Goal: Information Seeking & Learning: Learn about a topic

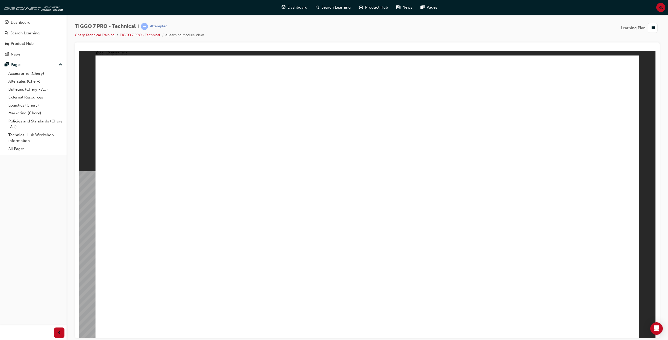
radio input "true"
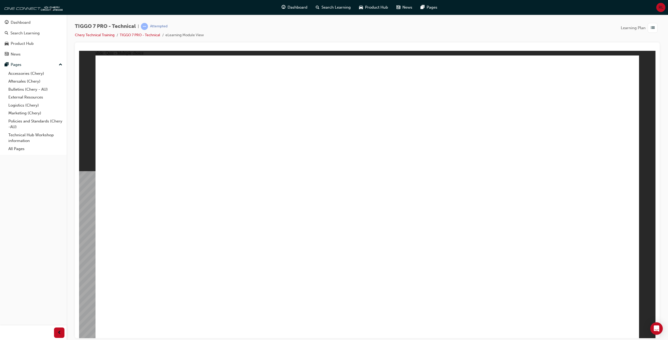
drag, startPoint x: 476, startPoint y: 212, endPoint x: 406, endPoint y: 202, distance: 70.4
radio input "true"
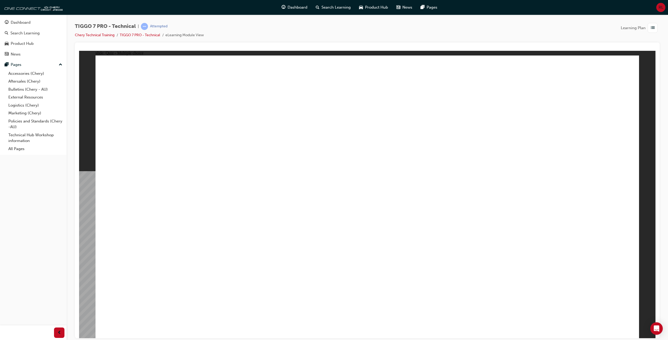
checkbox input "true"
drag, startPoint x: 350, startPoint y: 130, endPoint x: 347, endPoint y: 185, distance: 54.3
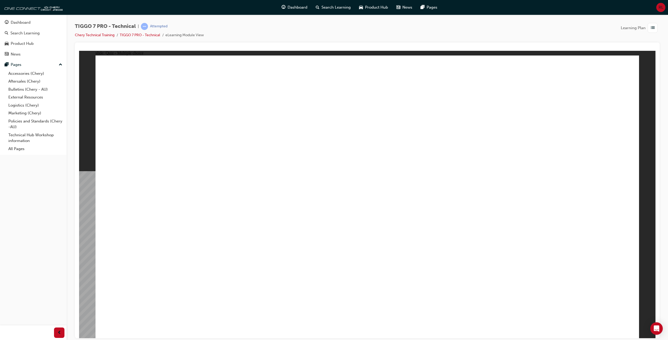
drag, startPoint x: 280, startPoint y: 200, endPoint x: 487, endPoint y: 269, distance: 218.6
drag, startPoint x: 249, startPoint y: 237, endPoint x: 357, endPoint y: 246, distance: 109.2
drag, startPoint x: 246, startPoint y: 265, endPoint x: 534, endPoint y: 242, distance: 289.2
drag, startPoint x: 159, startPoint y: 236, endPoint x: 529, endPoint y: 103, distance: 393.0
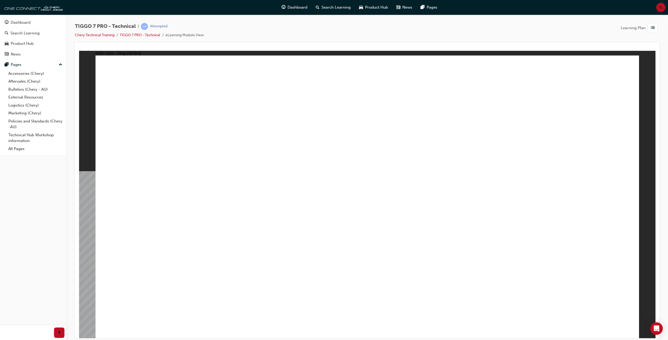
drag, startPoint x: 146, startPoint y: 205, endPoint x: 348, endPoint y: 116, distance: 220.6
drag, startPoint x: 149, startPoint y: 261, endPoint x: 564, endPoint y: 164, distance: 426.4
drag, startPoint x: 552, startPoint y: 223, endPoint x: 568, endPoint y: 172, distance: 53.5
drag, startPoint x: 159, startPoint y: 262, endPoint x: 563, endPoint y: 229, distance: 405.7
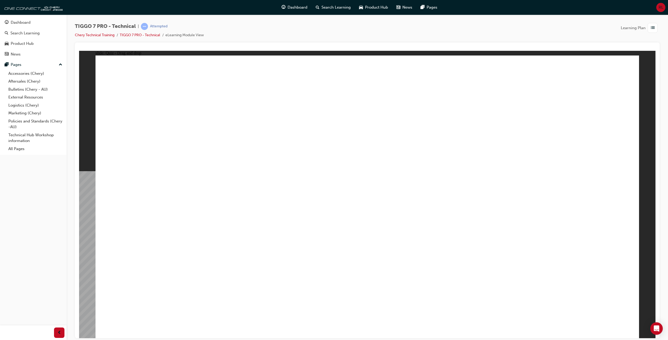
drag, startPoint x: 149, startPoint y: 199, endPoint x: 425, endPoint y: 178, distance: 277.5
drag, startPoint x: 142, startPoint y: 271, endPoint x: 404, endPoint y: 192, distance: 273.2
drag, startPoint x: 205, startPoint y: 175, endPoint x: 411, endPoint y: 178, distance: 206.1
drag, startPoint x: 204, startPoint y: 198, endPoint x: 443, endPoint y: 181, distance: 239.3
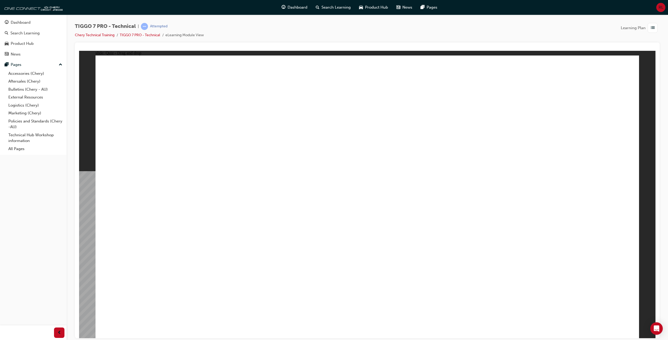
drag, startPoint x: 203, startPoint y: 247, endPoint x: 398, endPoint y: 192, distance: 201.8
drag, startPoint x: 217, startPoint y: 271, endPoint x: 363, endPoint y: 241, distance: 149.6
drag, startPoint x: 305, startPoint y: 172, endPoint x: 426, endPoint y: 184, distance: 121.6
drag, startPoint x: 275, startPoint y: 193, endPoint x: 380, endPoint y: 193, distance: 104.1
drag, startPoint x: 269, startPoint y: 247, endPoint x: 423, endPoint y: 217, distance: 156.7
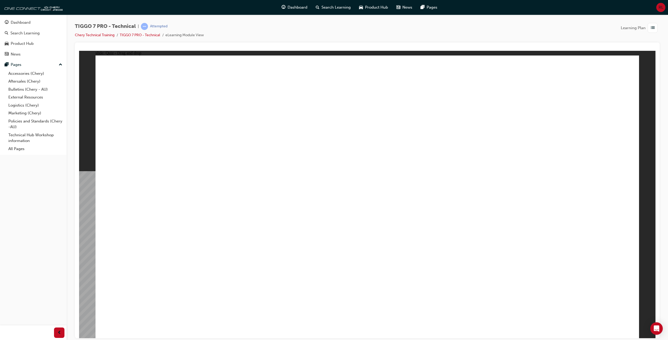
drag, startPoint x: 327, startPoint y: 234, endPoint x: 439, endPoint y: 196, distance: 117.8
drag, startPoint x: 274, startPoint y: 266, endPoint x: 452, endPoint y: 214, distance: 186.0
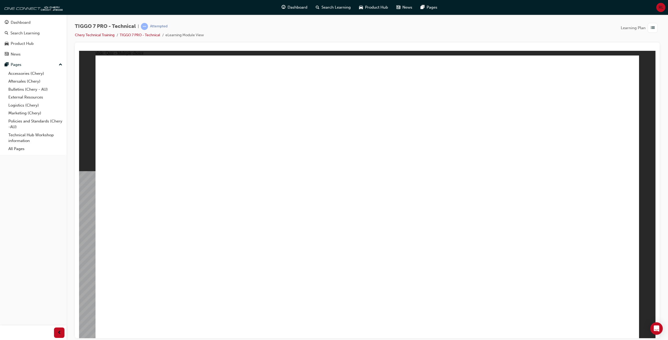
checkbox input "true"
radio input "true"
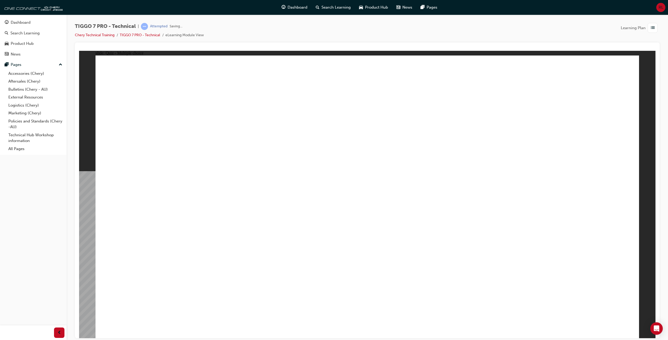
radio input "true"
drag, startPoint x: 534, startPoint y: 125, endPoint x: 454, endPoint y: 208, distance: 115.5
drag, startPoint x: 384, startPoint y: 145, endPoint x: 289, endPoint y: 207, distance: 113.0
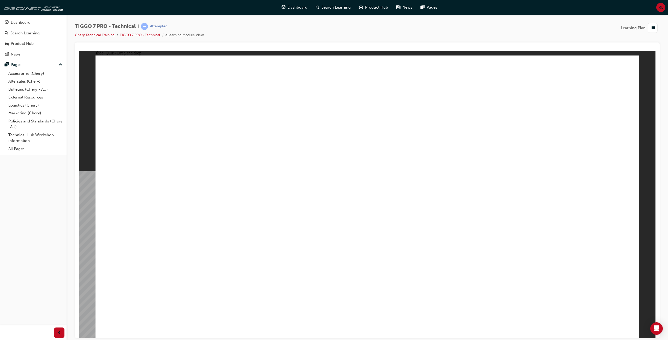
drag, startPoint x: 166, startPoint y: 143, endPoint x: 190, endPoint y: 142, distance: 23.2
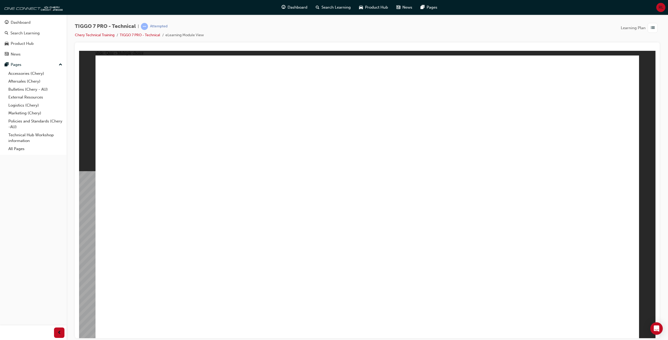
drag, startPoint x: 206, startPoint y: 142, endPoint x: 234, endPoint y: 141, distance: 27.7
radio input "true"
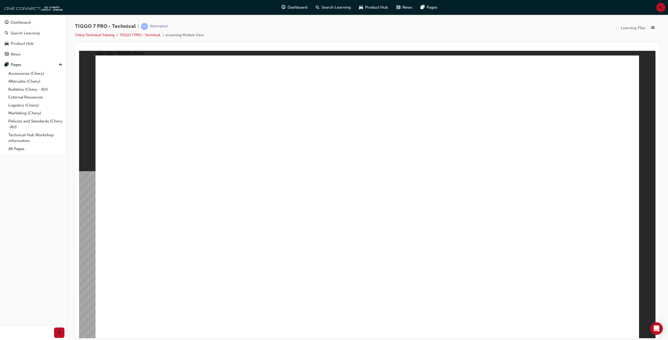
radio input "true"
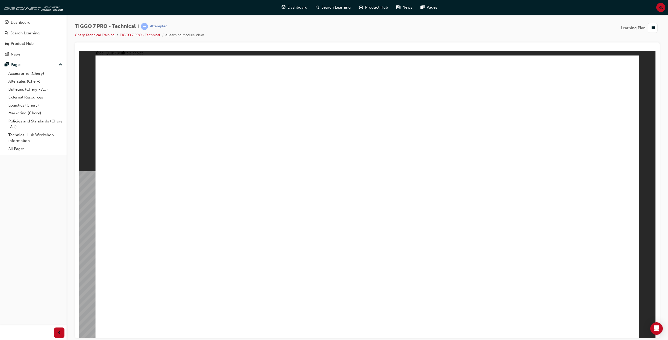
radio input "true"
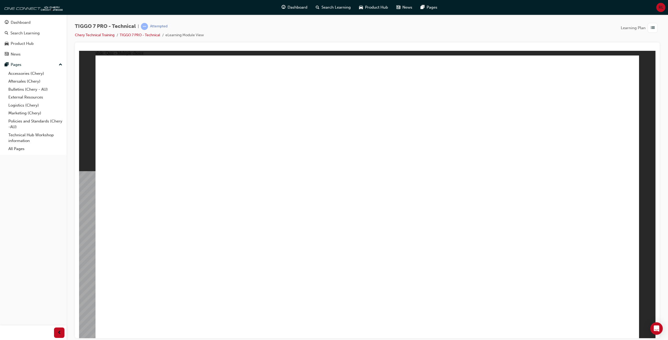
checkbox input "false"
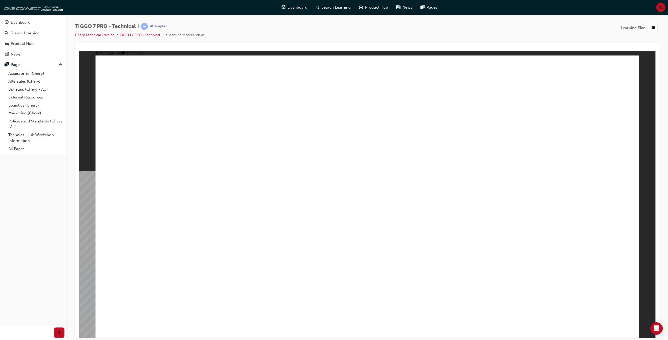
drag, startPoint x: 140, startPoint y: 112, endPoint x: 261, endPoint y: 115, distance: 121.6
drag, startPoint x: 388, startPoint y: 111, endPoint x: 423, endPoint y: 115, distance: 35.2
drag, startPoint x: 436, startPoint y: 115, endPoint x: 463, endPoint y: 115, distance: 26.6
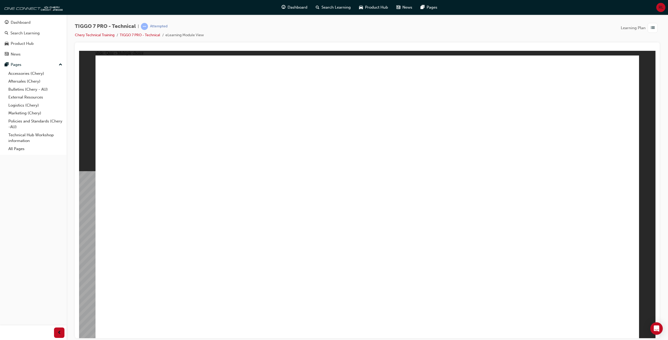
drag, startPoint x: 139, startPoint y: 137, endPoint x: 188, endPoint y: 139, distance: 49.1
drag, startPoint x: 201, startPoint y: 136, endPoint x: 247, endPoint y: 135, distance: 45.1
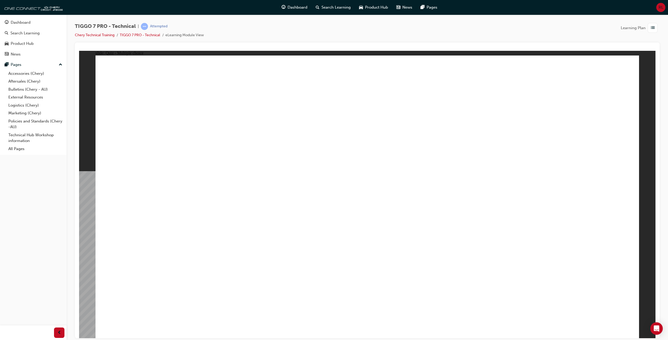
drag, startPoint x: 251, startPoint y: 135, endPoint x: 297, endPoint y: 135, distance: 45.7
drag, startPoint x: 308, startPoint y: 135, endPoint x: 396, endPoint y: 135, distance: 88.4
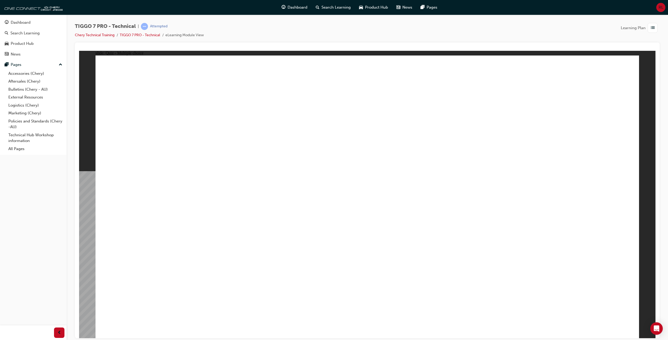
checkbox input "true"
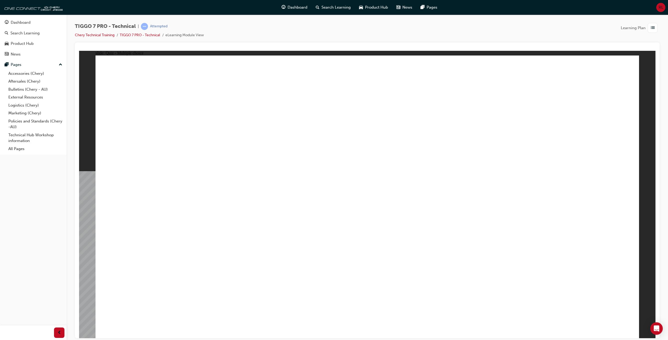
drag, startPoint x: 256, startPoint y: 266, endPoint x: 572, endPoint y: 176, distance: 328.6
drag, startPoint x: 233, startPoint y: 234, endPoint x: 374, endPoint y: 244, distance: 140.5
drag, startPoint x: 244, startPoint y: 204, endPoint x: 455, endPoint y: 272, distance: 222.1
drag, startPoint x: 167, startPoint y: 237, endPoint x: 519, endPoint y: 112, distance: 373.5
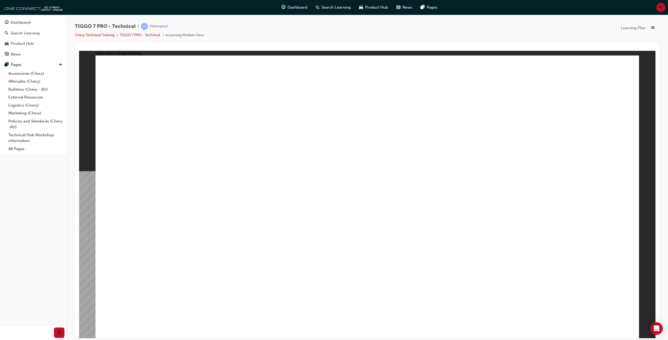
drag, startPoint x: 213, startPoint y: 177, endPoint x: 356, endPoint y: 128, distance: 151.0
drag, startPoint x: 159, startPoint y: 257, endPoint x: 554, endPoint y: 219, distance: 397.4
drag, startPoint x: 614, startPoint y: 302, endPoint x: 612, endPoint y: 298, distance: 4.3
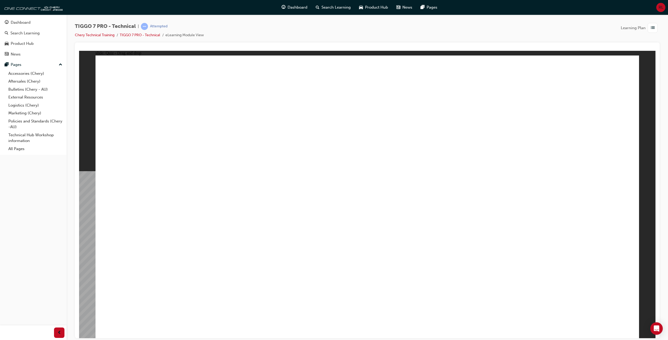
drag, startPoint x: 259, startPoint y: 207, endPoint x: 450, endPoint y: 194, distance: 191.4
drag, startPoint x: 266, startPoint y: 197, endPoint x: 478, endPoint y: 190, distance: 211.9
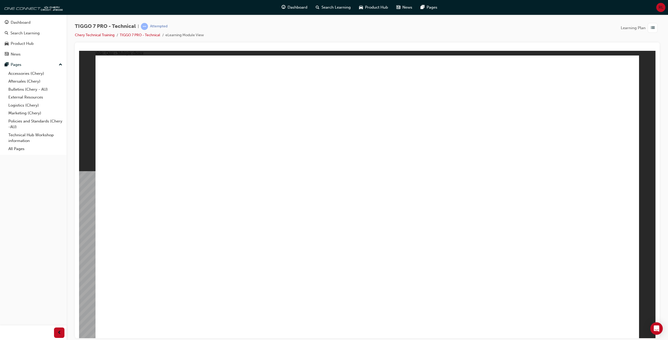
checkbox input "true"
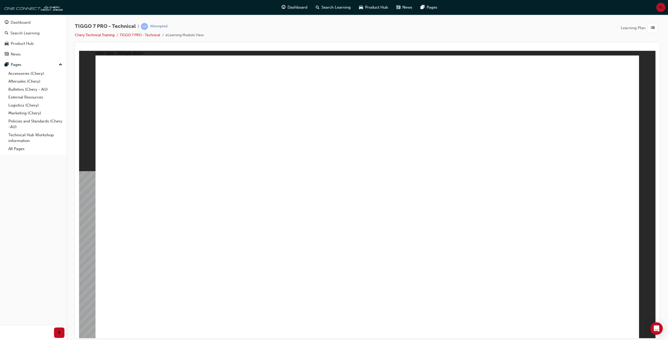
radio input "true"
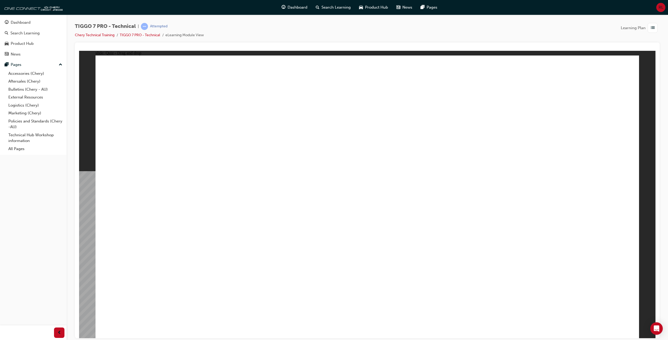
drag, startPoint x: 368, startPoint y: 134, endPoint x: 260, endPoint y: 186, distance: 120.1
drag, startPoint x: 503, startPoint y: 122, endPoint x: 444, endPoint y: 208, distance: 104.6
radio input "true"
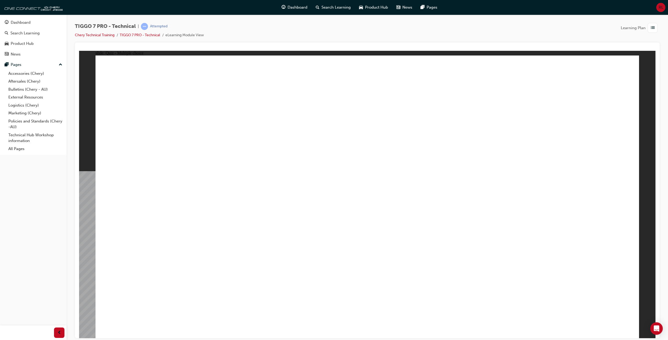
radio input "true"
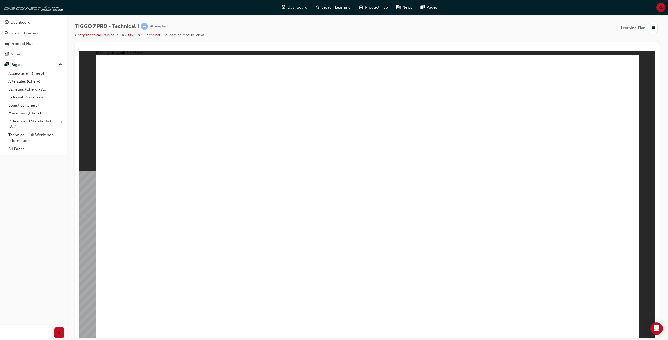
radio input "true"
drag, startPoint x: 135, startPoint y: 113, endPoint x: 273, endPoint y: 114, distance: 137.7
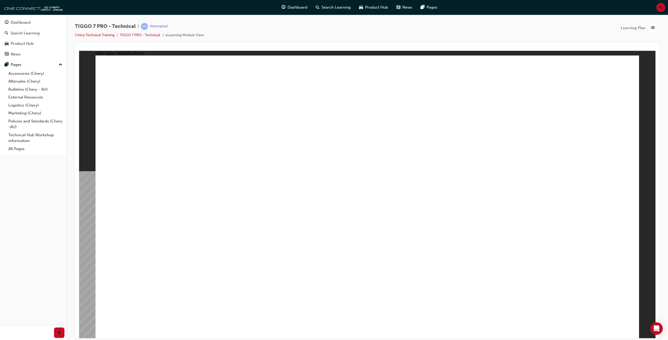
drag, startPoint x: 275, startPoint y: 113, endPoint x: 333, endPoint y: 115, distance: 57.7
drag, startPoint x: 336, startPoint y: 115, endPoint x: 441, endPoint y: 114, distance: 105.1
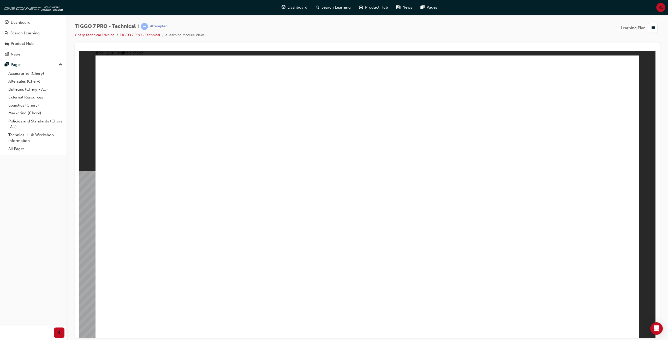
drag, startPoint x: 441, startPoint y: 114, endPoint x: 480, endPoint y: 115, distance: 38.9
drag, startPoint x: 152, startPoint y: 135, endPoint x: 216, endPoint y: 135, distance: 64.7
drag, startPoint x: 225, startPoint y: 136, endPoint x: 255, endPoint y: 137, distance: 29.5
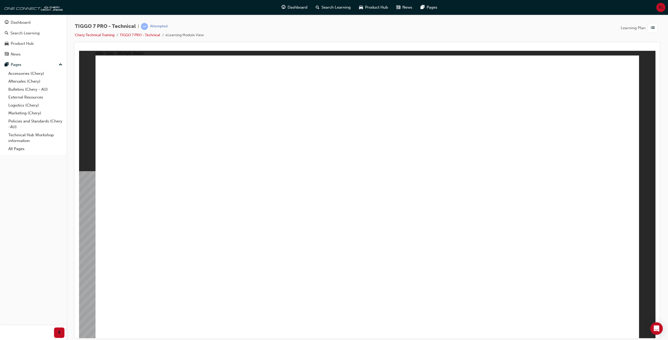
drag, startPoint x: 161, startPoint y: 139, endPoint x: 196, endPoint y: 139, distance: 35.5
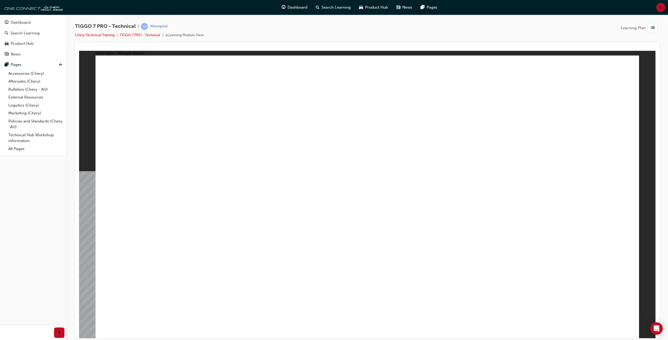
checkbox input "true"
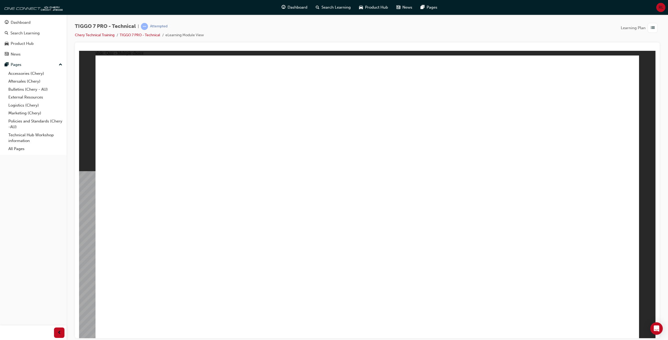
drag, startPoint x: 175, startPoint y: 204, endPoint x: 396, endPoint y: 109, distance: 240.3
drag, startPoint x: 241, startPoint y: 205, endPoint x: 455, endPoint y: 276, distance: 225.1
drag, startPoint x: 227, startPoint y: 233, endPoint x: 382, endPoint y: 250, distance: 156.1
drag, startPoint x: 229, startPoint y: 263, endPoint x: 562, endPoint y: 171, distance: 346.5
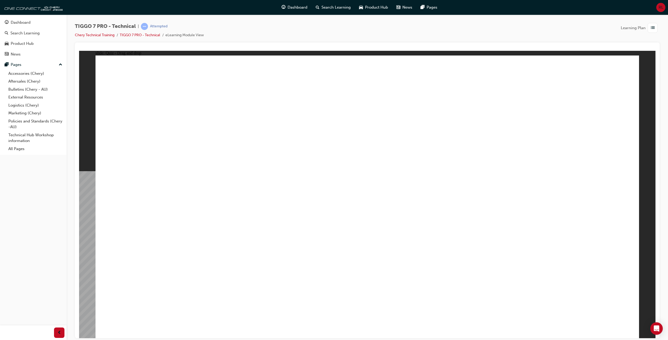
drag, startPoint x: 167, startPoint y: 231, endPoint x: 537, endPoint y: 103, distance: 391.5
drag, startPoint x: 206, startPoint y: 259, endPoint x: 575, endPoint y: 270, distance: 369.3
drag, startPoint x: 264, startPoint y: 172, endPoint x: 433, endPoint y: 186, distance: 169.7
drag, startPoint x: 273, startPoint y: 173, endPoint x: 504, endPoint y: 206, distance: 233.2
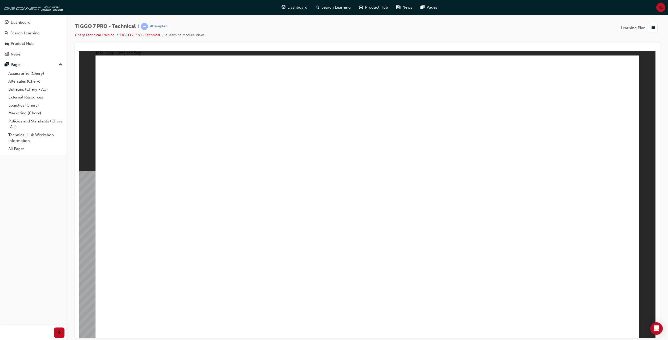
checkbox input "true"
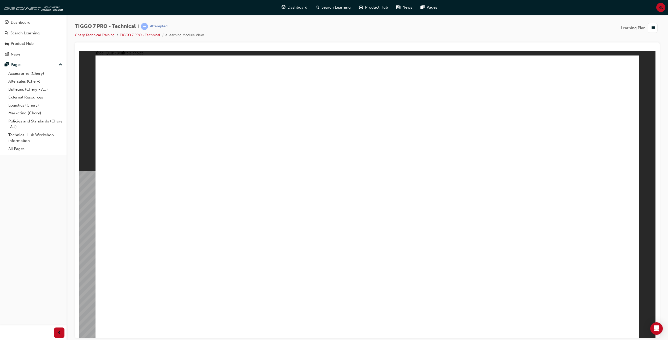
checkbox input "false"
checkbox input "true"
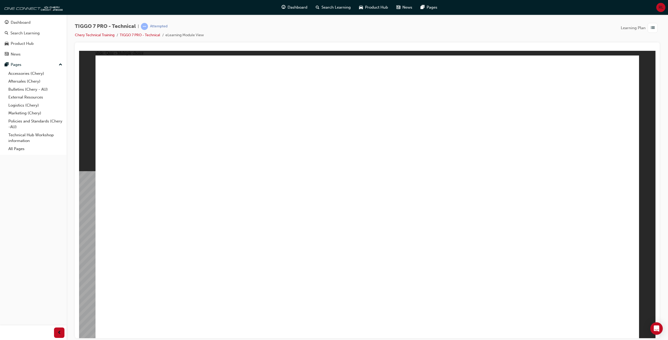
checkbox input "false"
checkbox input "true"
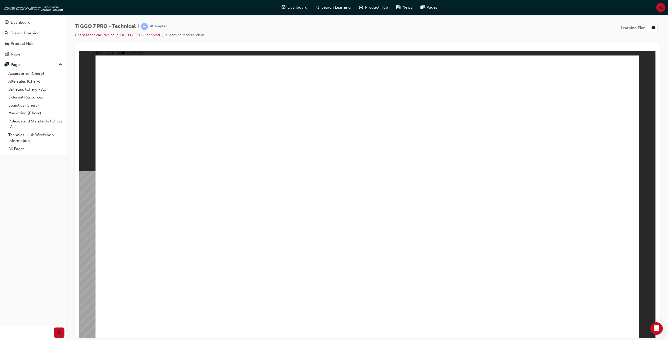
checkbox input "true"
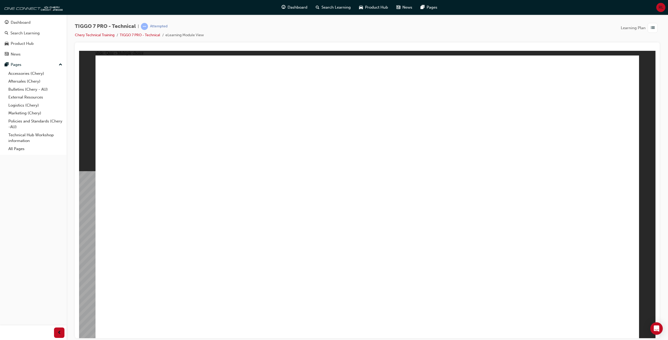
radio input "true"
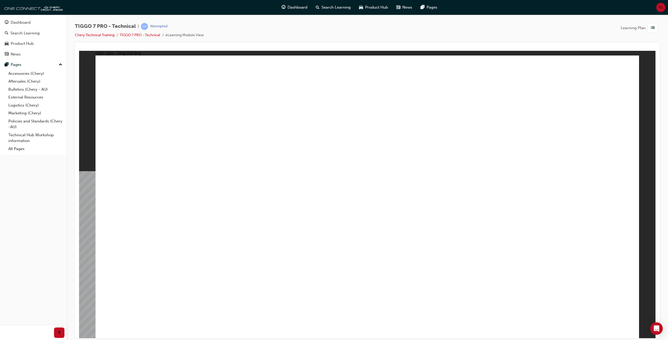
drag, startPoint x: 392, startPoint y: 124, endPoint x: 268, endPoint y: 189, distance: 139.9
drag, startPoint x: 492, startPoint y: 156, endPoint x: 452, endPoint y: 217, distance: 73.2
radio input "true"
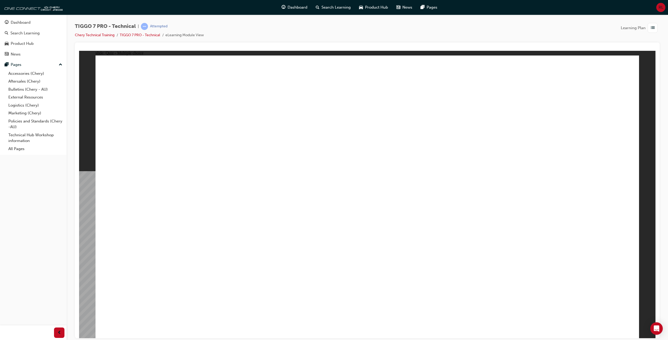
radio input "false"
radio input "true"
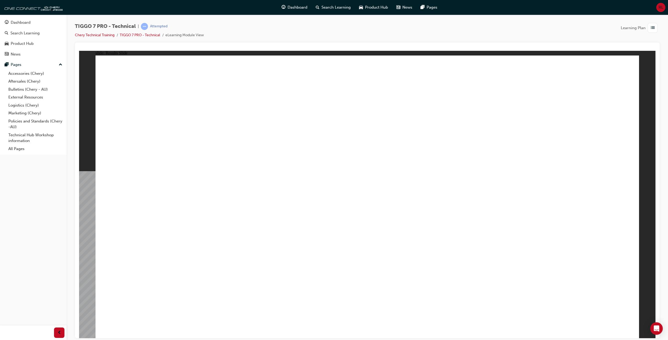
radio input "true"
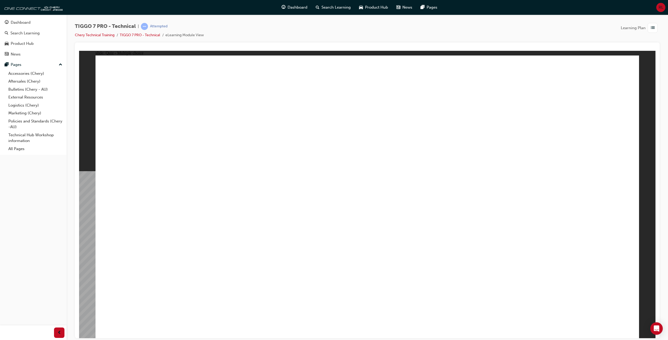
radio input "true"
checkbox input "true"
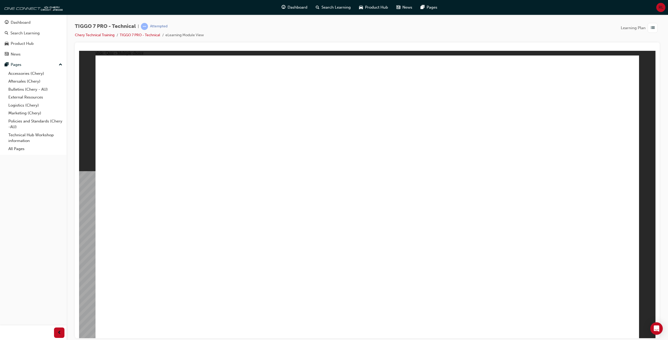
checkbox input "true"
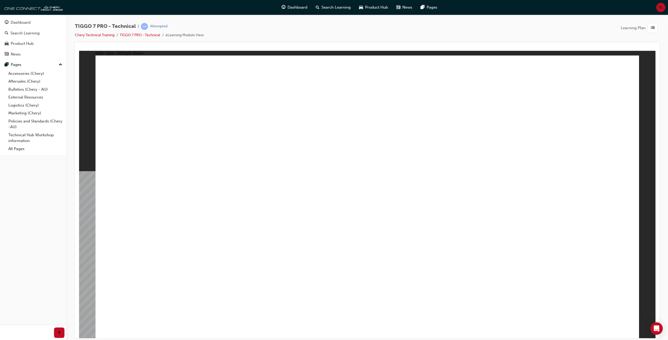
checkbox input "true"
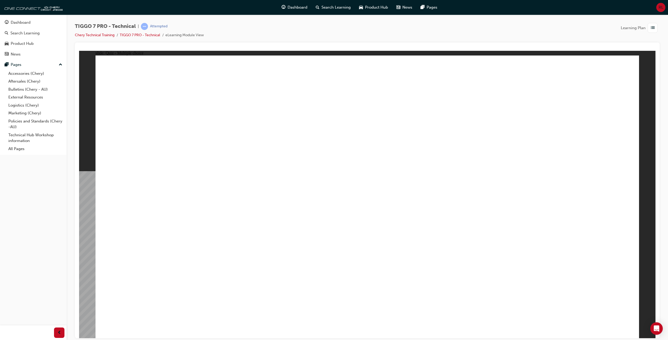
checkbox input "true"
drag, startPoint x: 250, startPoint y: 201, endPoint x: 273, endPoint y: 203, distance: 22.8
drag, startPoint x: 259, startPoint y: 204, endPoint x: 475, endPoint y: 272, distance: 226.6
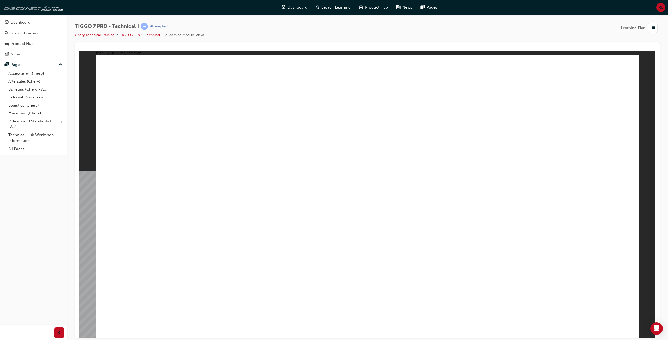
drag, startPoint x: 232, startPoint y: 234, endPoint x: 361, endPoint y: 248, distance: 129.6
drag, startPoint x: 232, startPoint y: 262, endPoint x: 559, endPoint y: 171, distance: 339.1
drag, startPoint x: 153, startPoint y: 232, endPoint x: 400, endPoint y: 131, distance: 267.2
drag, startPoint x: 144, startPoint y: 267, endPoint x: 529, endPoint y: 232, distance: 387.2
drag, startPoint x: 158, startPoint y: 200, endPoint x: 387, endPoint y: 124, distance: 241.5
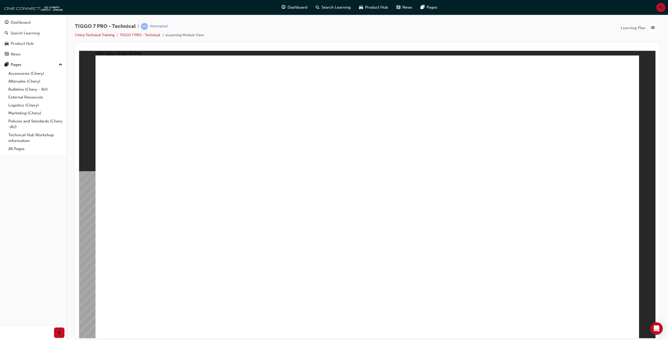
drag, startPoint x: 262, startPoint y: 170, endPoint x: 462, endPoint y: 220, distance: 205.7
drag, startPoint x: 591, startPoint y: 289, endPoint x: 611, endPoint y: 298, distance: 22.4
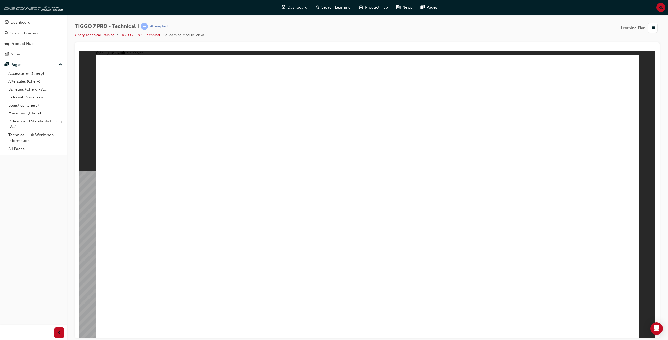
checkbox input "true"
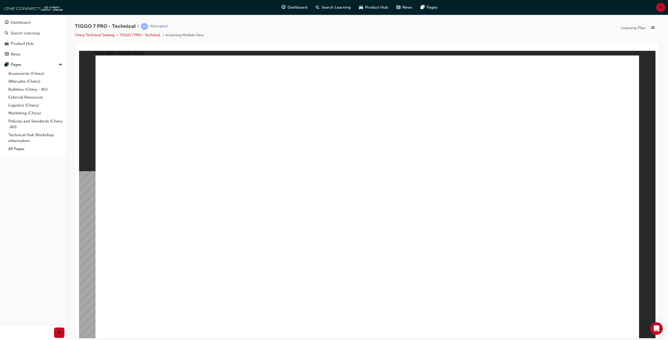
checkbox input "true"
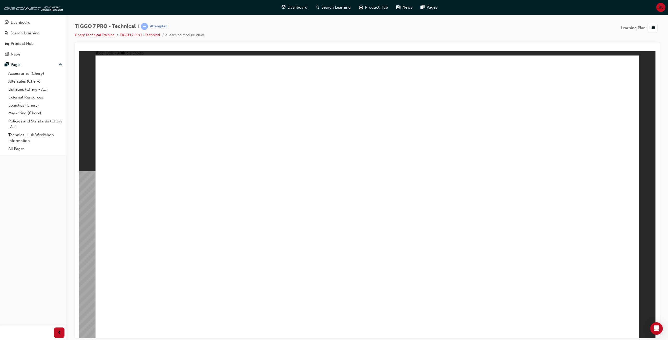
radio input "true"
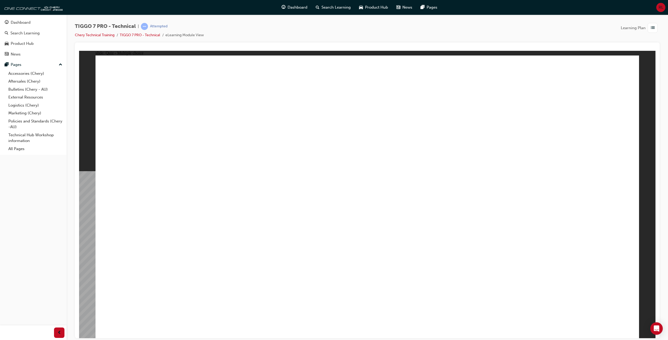
drag, startPoint x: 411, startPoint y: 124, endPoint x: 279, endPoint y: 185, distance: 145.2
drag, startPoint x: 515, startPoint y: 116, endPoint x: 445, endPoint y: 215, distance: 121.5
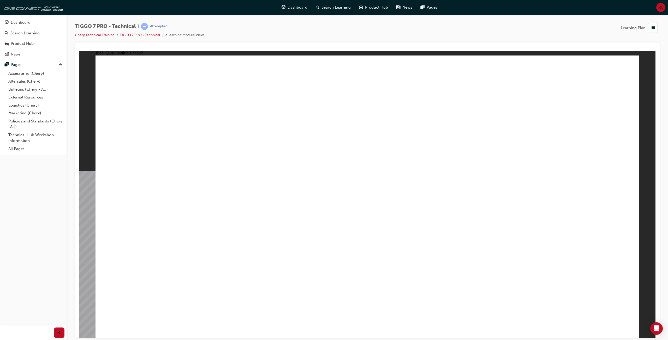
radio input "true"
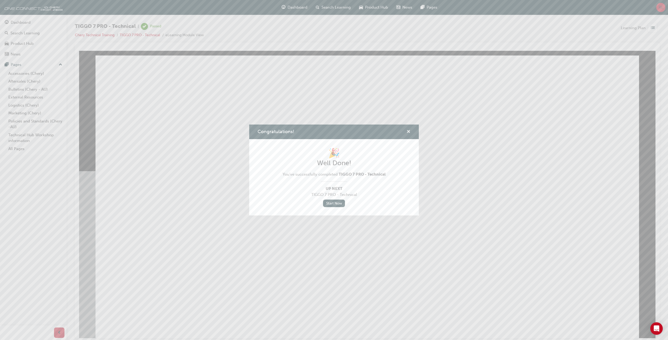
click at [410, 131] on span "cross-icon" at bounding box center [408, 132] width 4 height 5
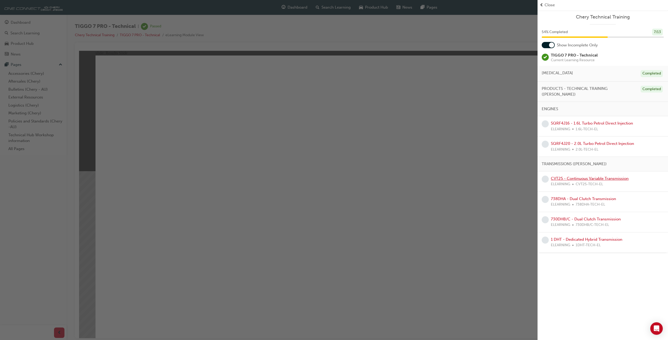
click at [586, 176] on link "CVT25 - Continuous Variable Transmission" at bounding box center [590, 178] width 78 height 5
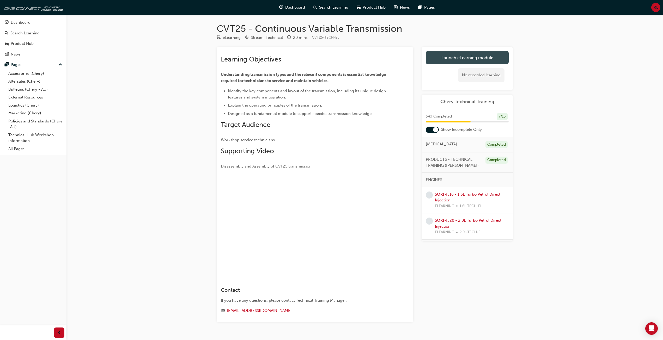
click at [478, 60] on link "Launch eLearning module" at bounding box center [467, 57] width 83 height 13
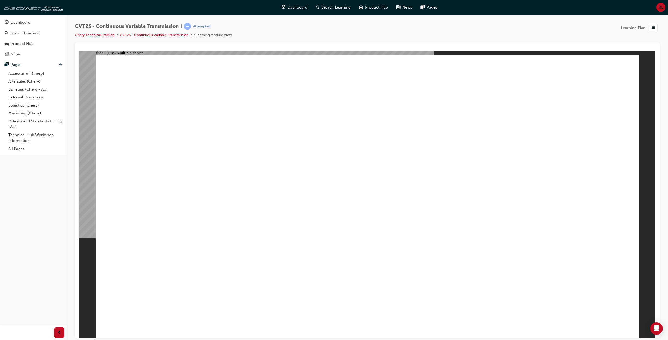
radio input "true"
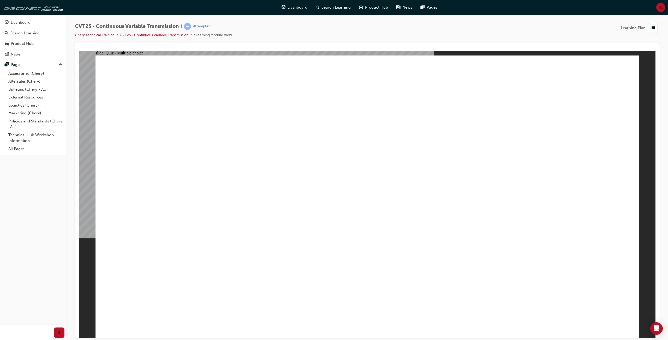
radio input "true"
drag, startPoint x: 142, startPoint y: 141, endPoint x: 274, endPoint y: 142, distance: 132.3
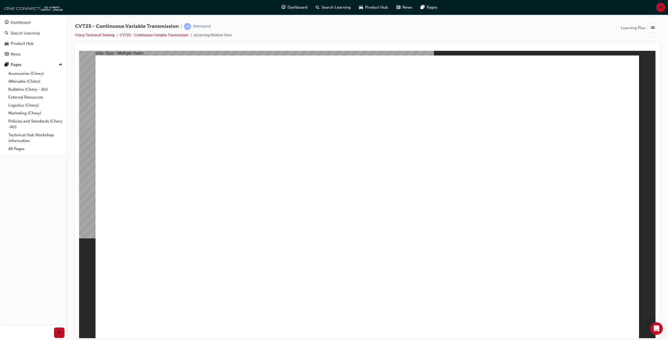
drag, startPoint x: 140, startPoint y: 163, endPoint x: 207, endPoint y: 162, distance: 66.8
drag, startPoint x: 215, startPoint y: 163, endPoint x: 238, endPoint y: 163, distance: 22.4
drag, startPoint x: 166, startPoint y: 162, endPoint x: 259, endPoint y: 163, distance: 93.1
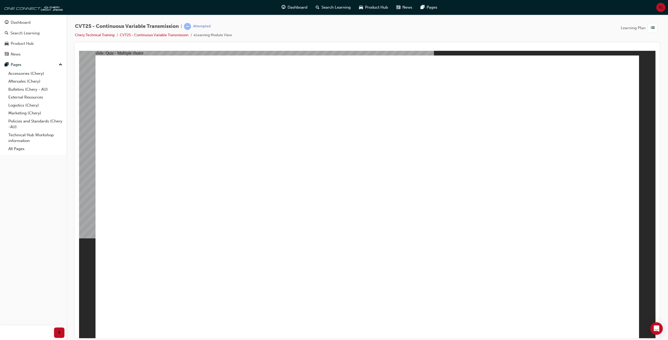
drag, startPoint x: 274, startPoint y: 164, endPoint x: 278, endPoint y: 164, distance: 3.9
drag, startPoint x: 137, startPoint y: 195, endPoint x: 243, endPoint y: 197, distance: 106.2
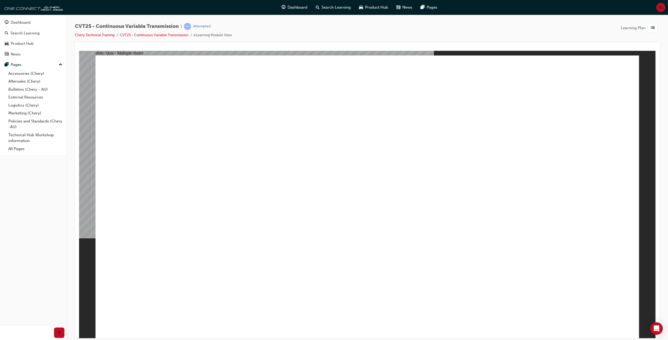
drag, startPoint x: 565, startPoint y: 187, endPoint x: 470, endPoint y: 210, distance: 97.8
radio input "true"
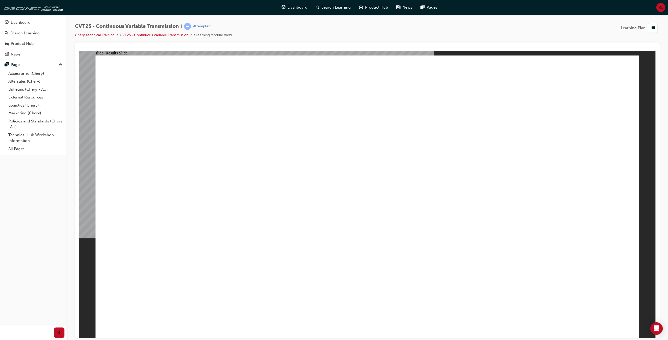
radio input "true"
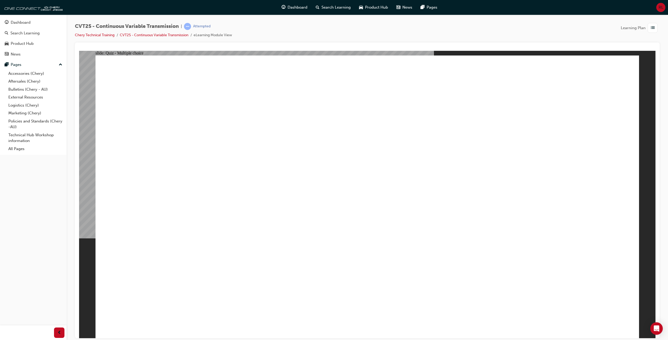
radio input "true"
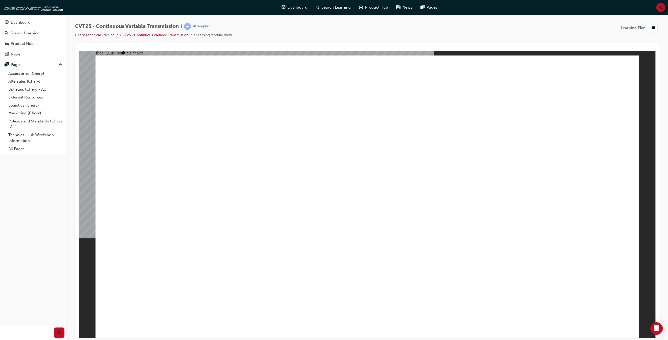
radio input "true"
drag, startPoint x: 211, startPoint y: 280, endPoint x: 213, endPoint y: 289, distance: 8.8
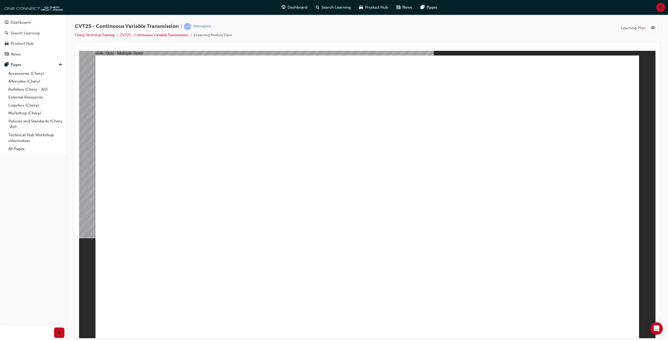
radio input "true"
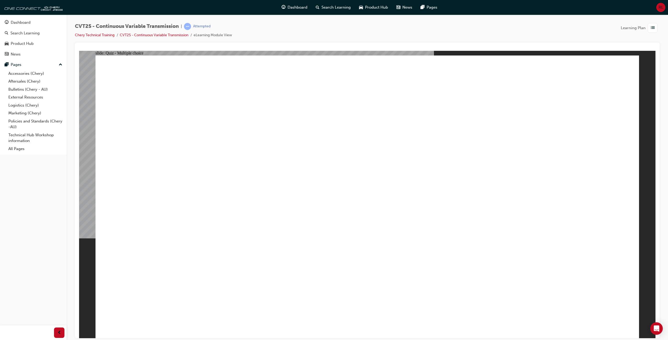
radio input "true"
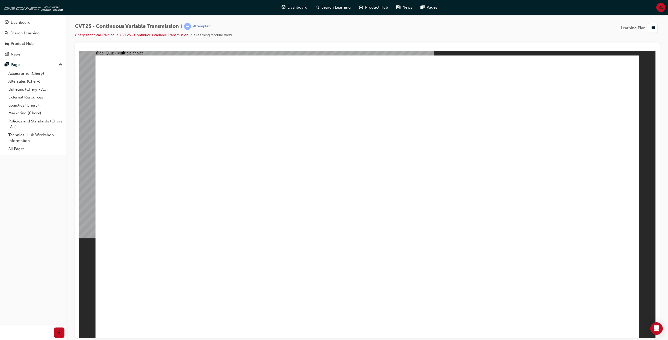
radio input "true"
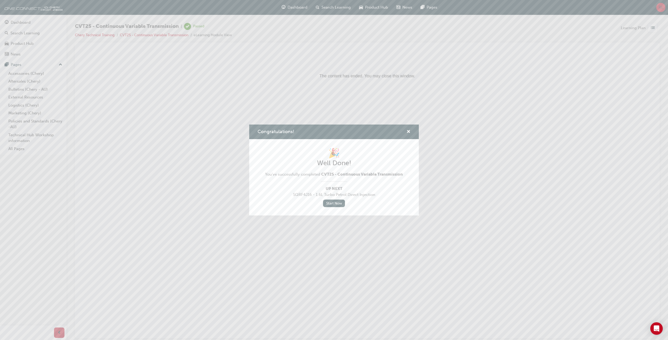
click at [414, 131] on div "Congratulations!" at bounding box center [334, 132] width 170 height 15
click at [411, 131] on div "Congratulations!" at bounding box center [334, 132] width 170 height 15
click at [407, 131] on span "cross-icon" at bounding box center [408, 132] width 4 height 5
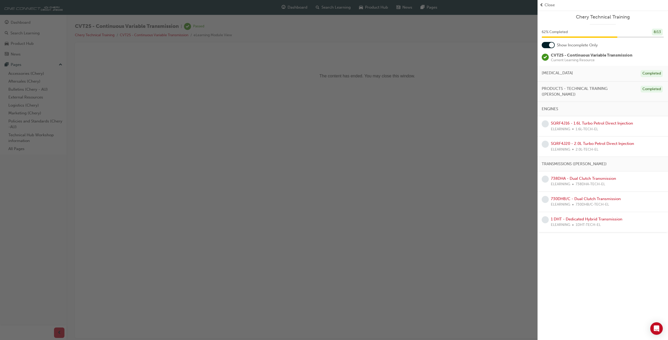
click at [547, 72] on span "[MEDICAL_DATA]" at bounding box center [557, 73] width 31 height 6
click at [560, 102] on div "ENGINES" at bounding box center [602, 109] width 130 height 15
click at [555, 106] on span "ENGINES" at bounding box center [550, 109] width 16 height 6
click at [595, 176] on div "738DHA - Dual Clutch Transmission ELEARNING 738DHA-TECH-EL" at bounding box center [583, 182] width 65 height 12
click at [584, 176] on link "738DHA - Dual Clutch Transmission" at bounding box center [583, 178] width 65 height 5
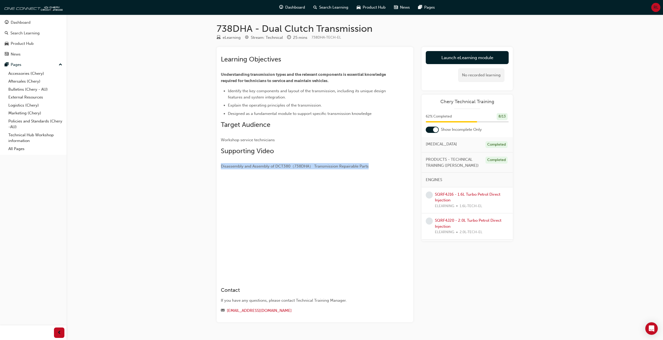
drag, startPoint x: 221, startPoint y: 166, endPoint x: 371, endPoint y: 163, distance: 150.0
click at [370, 163] on p "Disassembly and Assembly of DCT380（738DHA） Transmission Repairable Parts" at bounding box center [306, 166] width 170 height 6
click at [390, 159] on div "Learning Objectives Understanding transmission types and the relevant component…" at bounding box center [306, 165] width 170 height 220
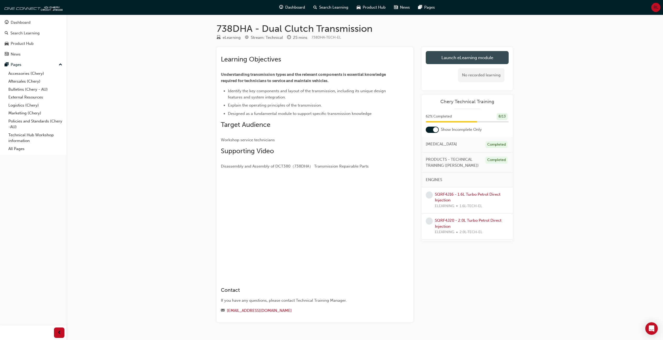
click at [477, 58] on link "Launch eLearning module" at bounding box center [467, 57] width 83 height 13
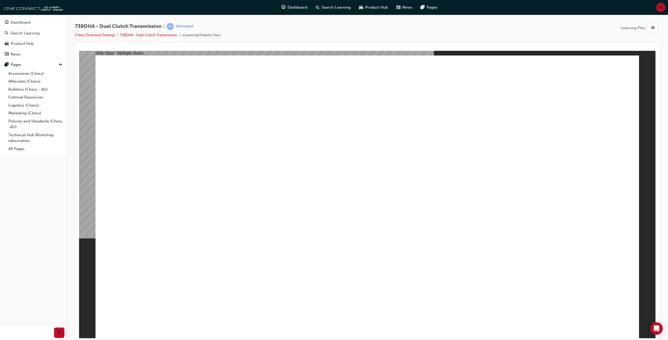
radio input "true"
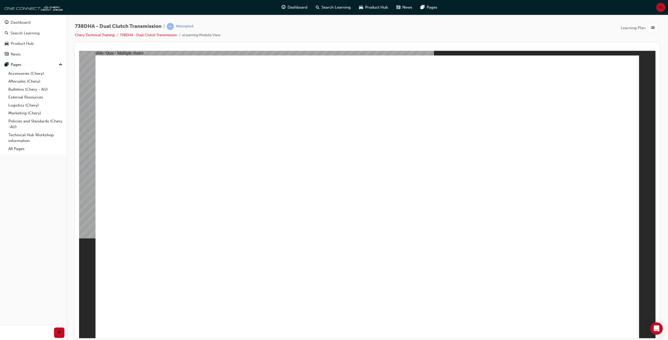
radio input "true"
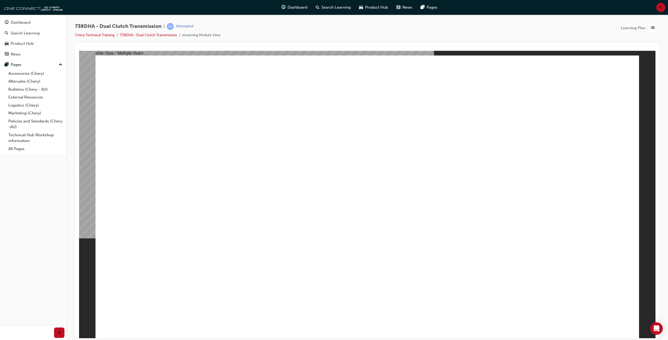
drag, startPoint x: 155, startPoint y: 158, endPoint x: 175, endPoint y: 159, distance: 20.1
drag, startPoint x: 181, startPoint y: 159, endPoint x: 196, endPoint y: 158, distance: 14.9
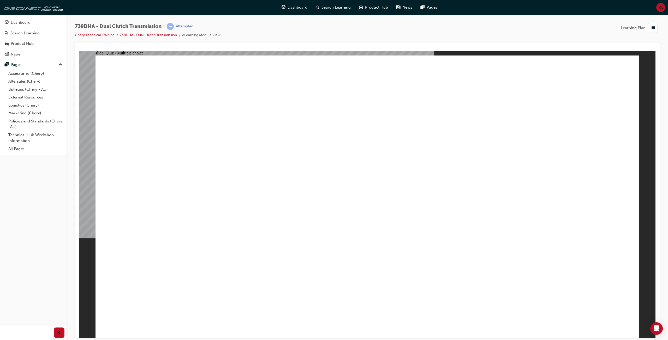
drag, startPoint x: 248, startPoint y: 161, endPoint x: 263, endPoint y: 161, distance: 14.6
drag, startPoint x: 275, startPoint y: 161, endPoint x: 279, endPoint y: 161, distance: 3.9
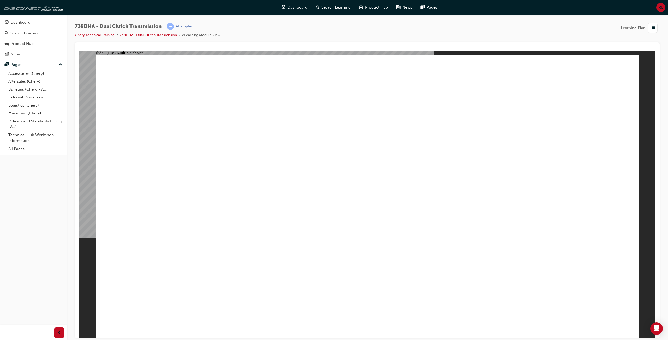
drag, startPoint x: 135, startPoint y: 168, endPoint x: 161, endPoint y: 169, distance: 25.3
drag, startPoint x: 151, startPoint y: 168, endPoint x: 162, endPoint y: 168, distance: 11.0
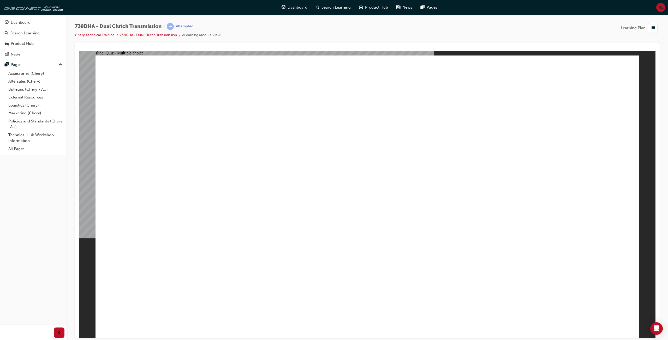
drag, startPoint x: 189, startPoint y: 168, endPoint x: 202, endPoint y: 167, distance: 13.1
radio input "true"
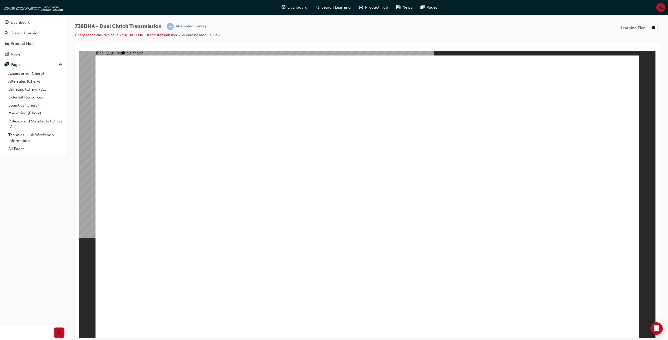
radio input "true"
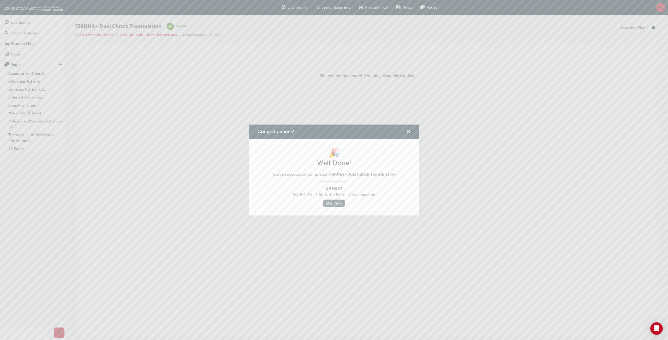
click at [334, 207] on link "Start Now" at bounding box center [334, 204] width 22 height 8
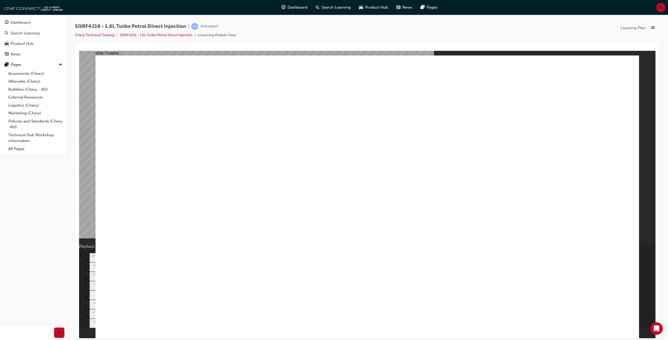
type input "9"
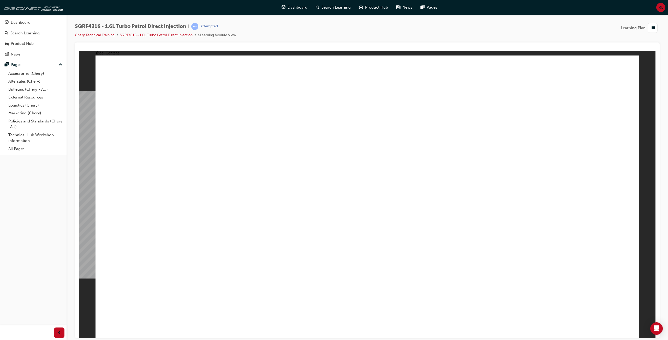
drag, startPoint x: 607, startPoint y: 92, endPoint x: 618, endPoint y: 96, distance: 12.0
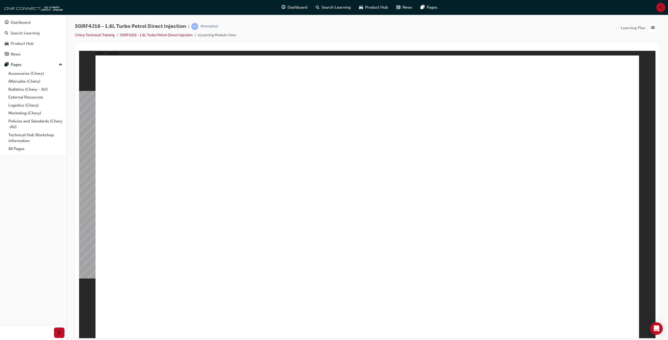
click at [653, 30] on span "list-icon" at bounding box center [653, 28] width 4 height 7
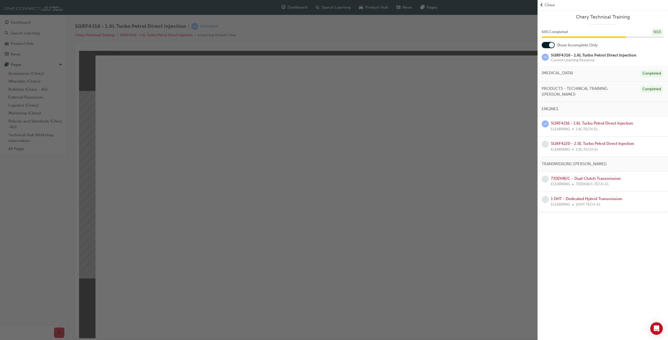
click at [456, 217] on div "button" at bounding box center [268, 170] width 537 height 340
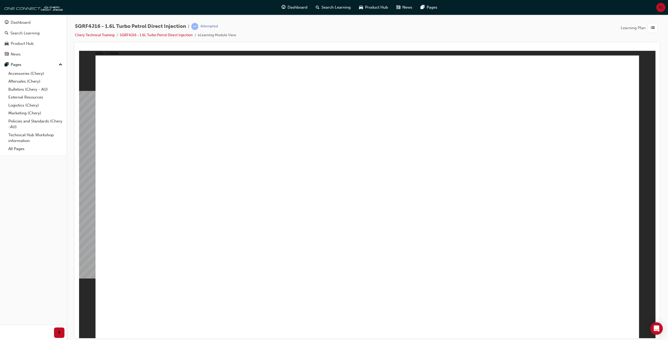
drag, startPoint x: 396, startPoint y: 293, endPoint x: 412, endPoint y: 294, distance: 15.7
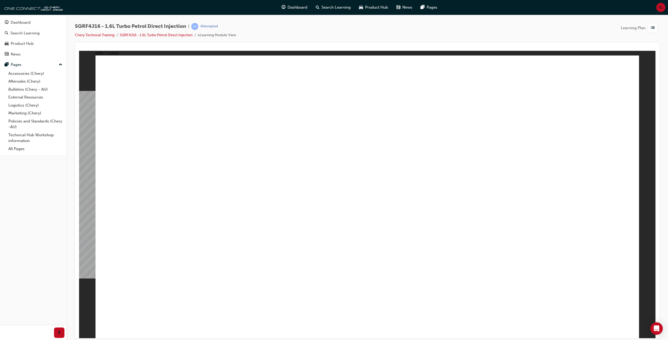
drag, startPoint x: 553, startPoint y: 293, endPoint x: 574, endPoint y: 201, distance: 93.9
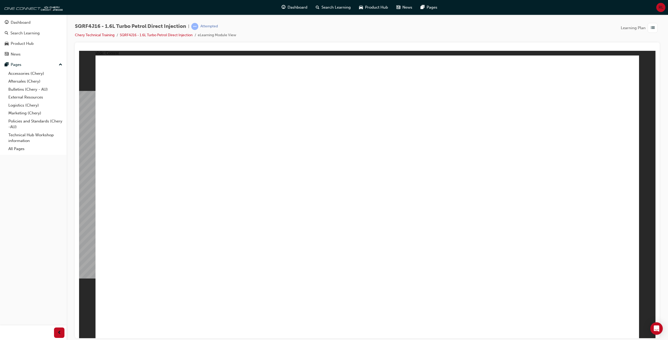
drag, startPoint x: 133, startPoint y: 286, endPoint x: 144, endPoint y: 289, distance: 11.3
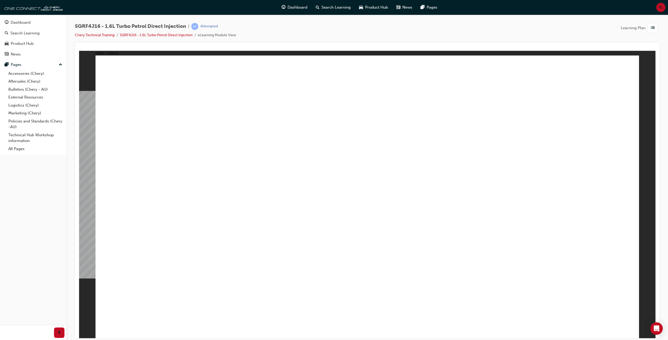
drag, startPoint x: 229, startPoint y: 243, endPoint x: 237, endPoint y: 272, distance: 31.0
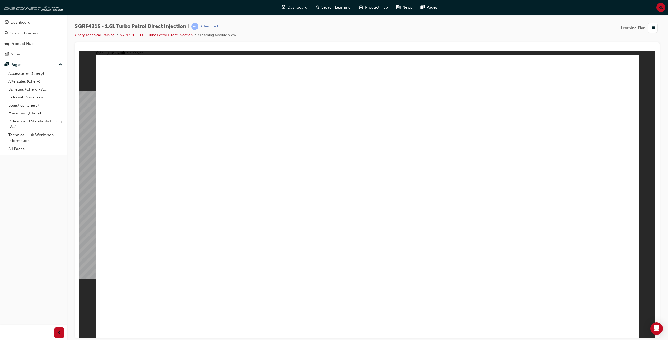
radio input "true"
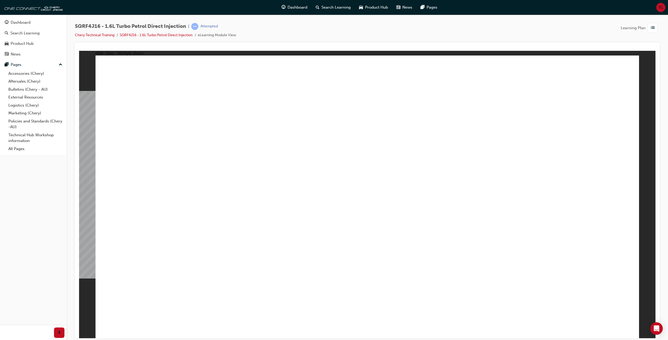
radio input "true"
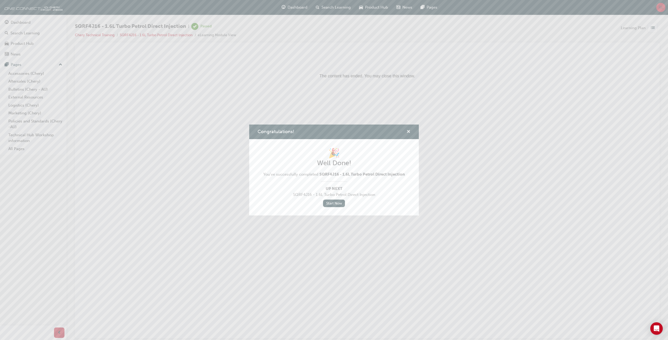
click at [410, 130] on span "cross-icon" at bounding box center [408, 132] width 4 height 5
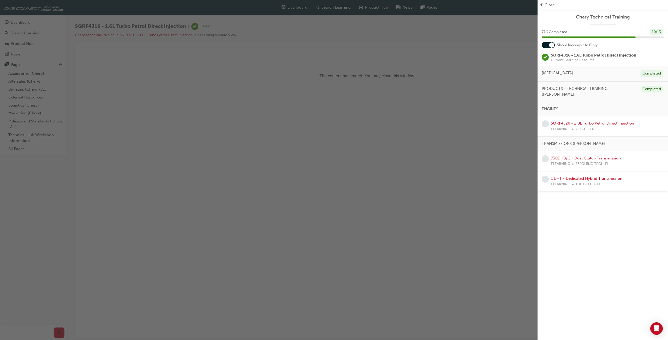
click at [607, 121] on link "SQRF4J20 - 2.0L Turbo Petrol Direct Injection" at bounding box center [592, 123] width 83 height 5
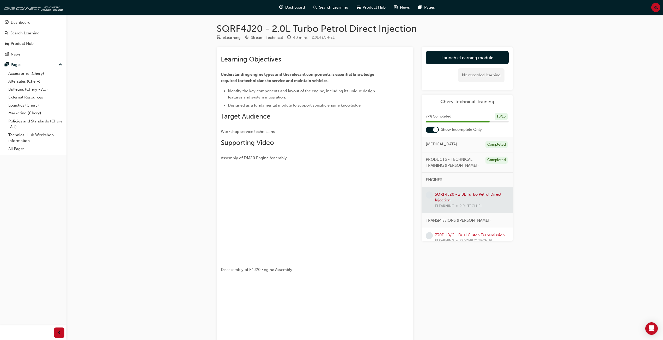
click at [434, 129] on div at bounding box center [435, 129] width 5 height 5
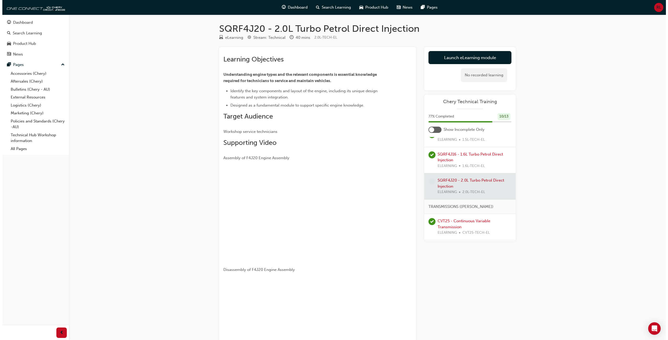
scroll to position [157, 0]
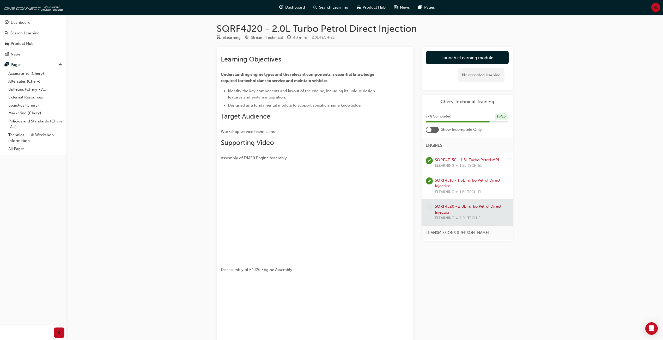
click at [469, 214] on div at bounding box center [467, 213] width 91 height 26
click at [474, 55] on link "Launch eLearning module" at bounding box center [467, 57] width 83 height 13
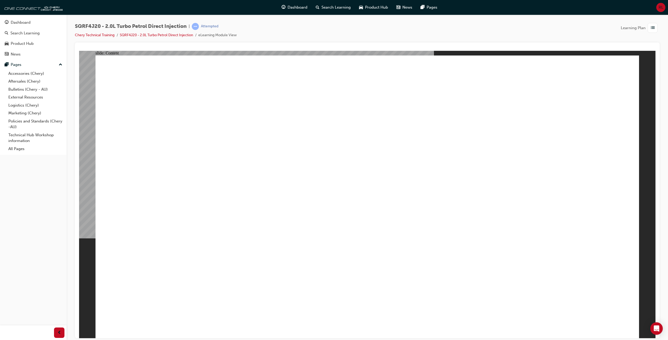
drag, startPoint x: 545, startPoint y: 111, endPoint x: 544, endPoint y: 100, distance: 11.3
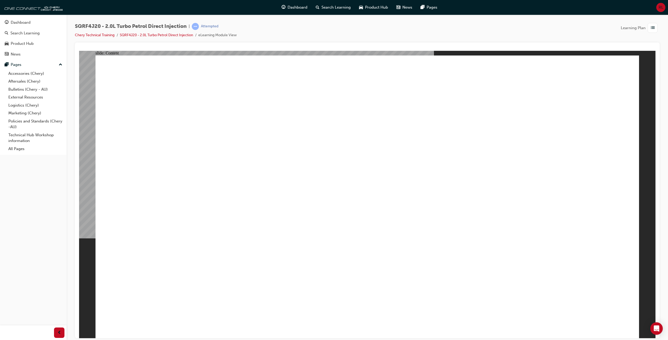
drag, startPoint x: 352, startPoint y: 269, endPoint x: 375, endPoint y: 301, distance: 39.5
drag, startPoint x: 380, startPoint y: 309, endPoint x: 474, endPoint y: 279, distance: 98.9
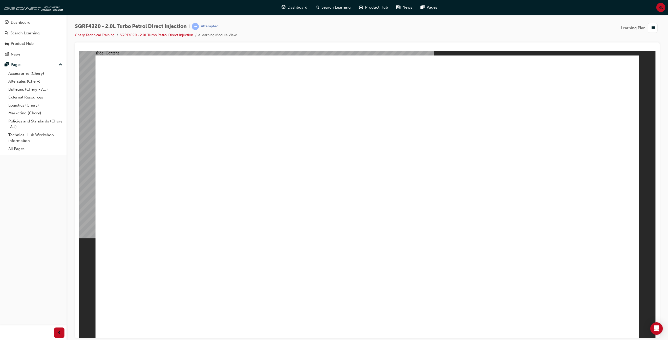
drag, startPoint x: 474, startPoint y: 279, endPoint x: 475, endPoint y: 274, distance: 4.9
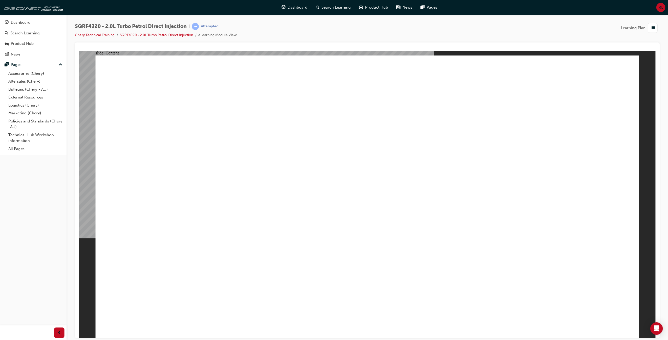
drag, startPoint x: 148, startPoint y: 217, endPoint x: 161, endPoint y: 201, distance: 20.9
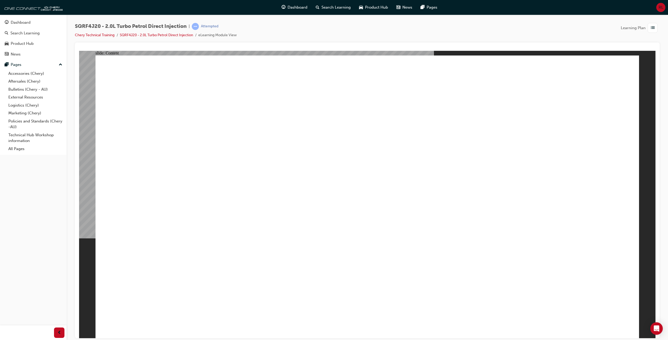
drag, startPoint x: 519, startPoint y: 176, endPoint x: 520, endPoint y: 185, distance: 8.7
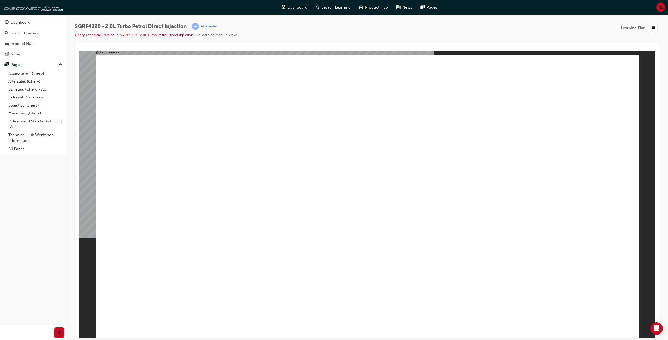
drag, startPoint x: 430, startPoint y: 195, endPoint x: 544, endPoint y: 132, distance: 130.1
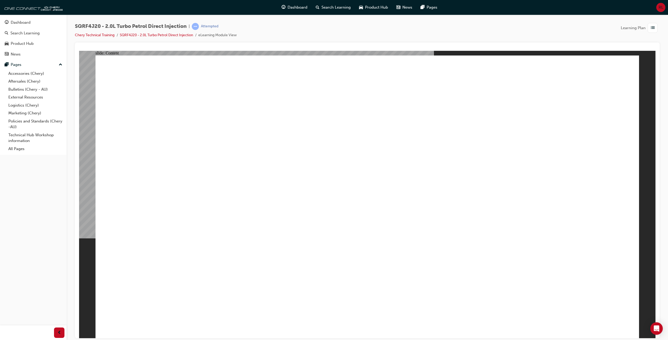
drag, startPoint x: 282, startPoint y: 246, endPoint x: 270, endPoint y: 257, distance: 16.6
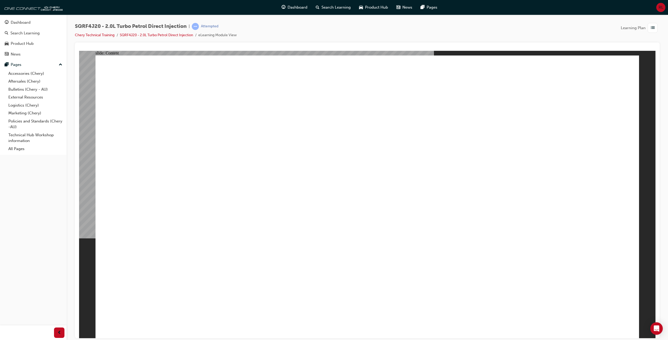
drag, startPoint x: 250, startPoint y: 295, endPoint x: 237, endPoint y: 309, distance: 19.4
drag, startPoint x: 196, startPoint y: 297, endPoint x: 195, endPoint y: 305, distance: 8.7
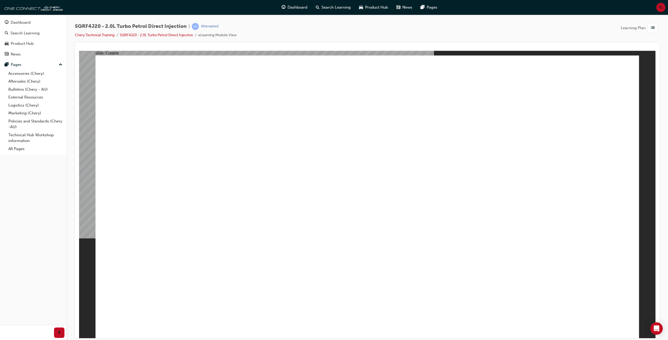
drag, startPoint x: 288, startPoint y: 256, endPoint x: 320, endPoint y: 253, distance: 31.7
drag, startPoint x: 402, startPoint y: 244, endPoint x: 515, endPoint y: 266, distance: 115.4
drag, startPoint x: 562, startPoint y: 296, endPoint x: 596, endPoint y: 248, distance: 58.4
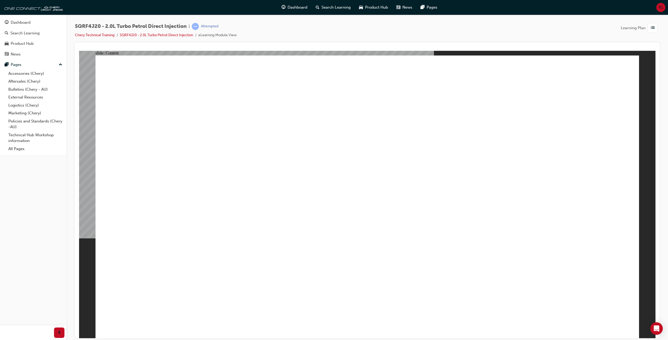
drag, startPoint x: 324, startPoint y: 202, endPoint x: 398, endPoint y: 161, distance: 84.3
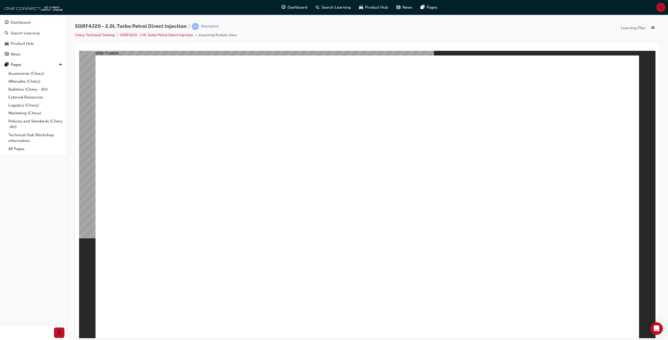
drag, startPoint x: 511, startPoint y: 130, endPoint x: 536, endPoint y: 119, distance: 27.9
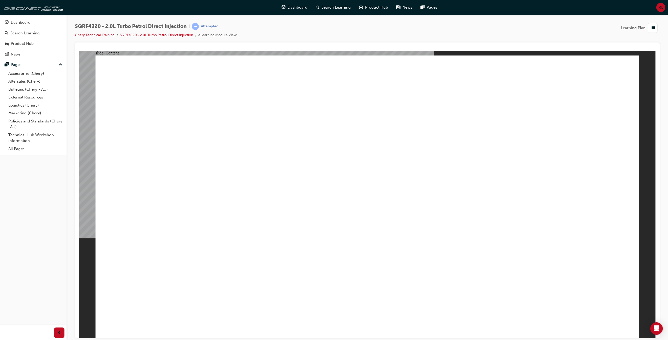
drag, startPoint x: 398, startPoint y: 159, endPoint x: 397, endPoint y: 149, distance: 9.3
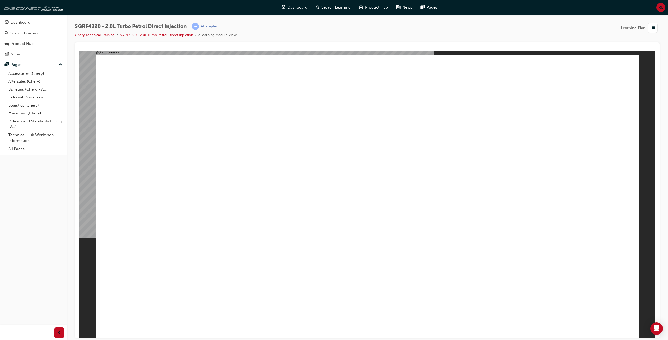
drag, startPoint x: 355, startPoint y: 247, endPoint x: 361, endPoint y: 247, distance: 6.1
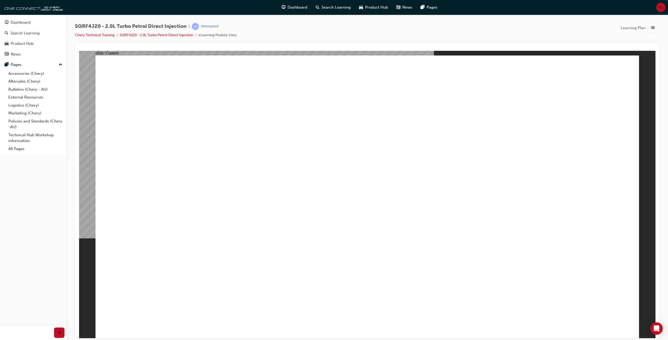
drag, startPoint x: 183, startPoint y: 133, endPoint x: 249, endPoint y: 136, distance: 65.3
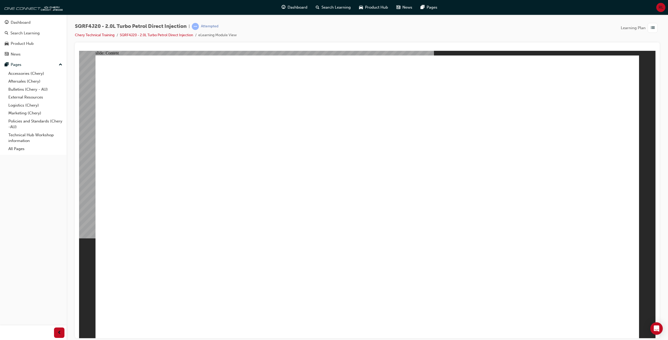
drag, startPoint x: 255, startPoint y: 138, endPoint x: 257, endPoint y: 139, distance: 3.1
drag, startPoint x: 232, startPoint y: 155, endPoint x: 232, endPoint y: 152, distance: 3.2
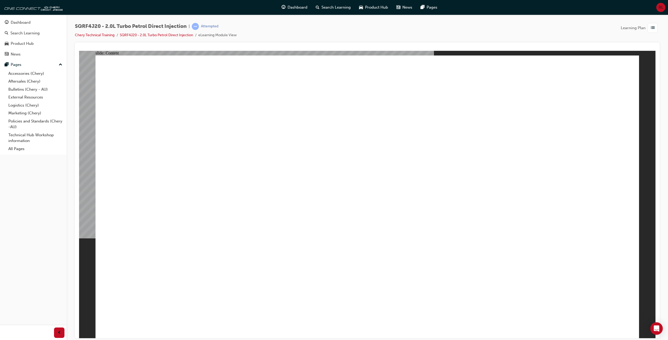
drag, startPoint x: 171, startPoint y: 155, endPoint x: 169, endPoint y: 172, distance: 16.2
drag, startPoint x: 168, startPoint y: 204, endPoint x: 163, endPoint y: 187, distance: 17.7
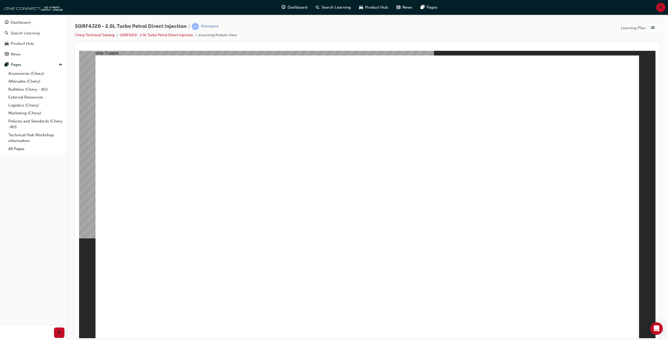
drag, startPoint x: 170, startPoint y: 176, endPoint x: 189, endPoint y: 175, distance: 19.3
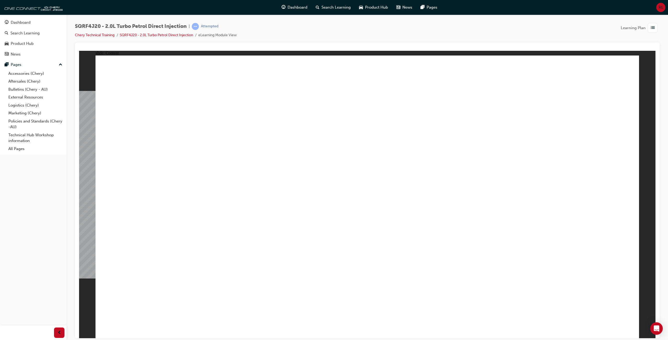
drag, startPoint x: 355, startPoint y: 244, endPoint x: 350, endPoint y: 244, distance: 4.7
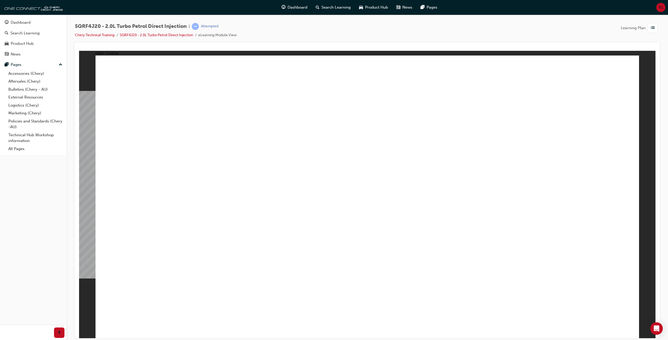
drag, startPoint x: 346, startPoint y: 239, endPoint x: 451, endPoint y: 224, distance: 106.0
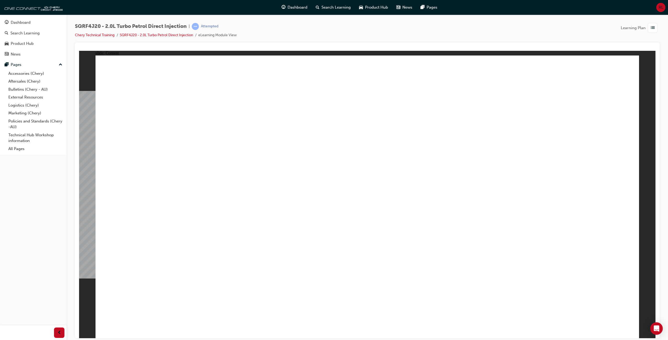
drag, startPoint x: 308, startPoint y: 239, endPoint x: 313, endPoint y: 239, distance: 5.3
drag, startPoint x: 332, startPoint y: 243, endPoint x: 340, endPoint y: 244, distance: 7.9
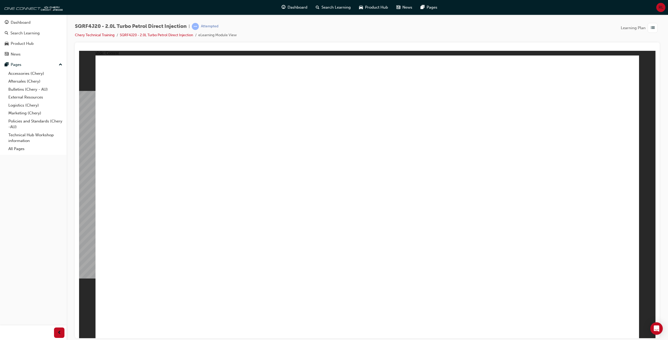
drag, startPoint x: 475, startPoint y: 272, endPoint x: 544, endPoint y: 214, distance: 90.2
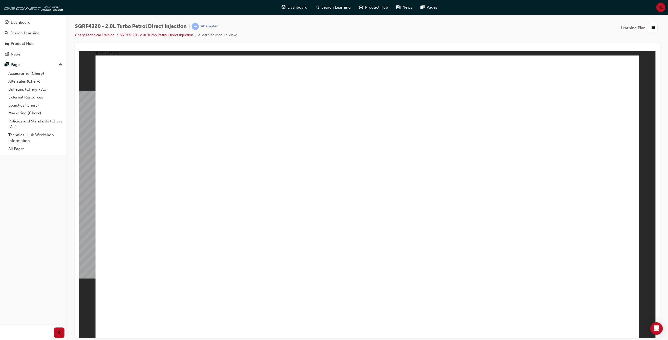
drag, startPoint x: 426, startPoint y: 225, endPoint x: 508, endPoint y: 229, distance: 82.3
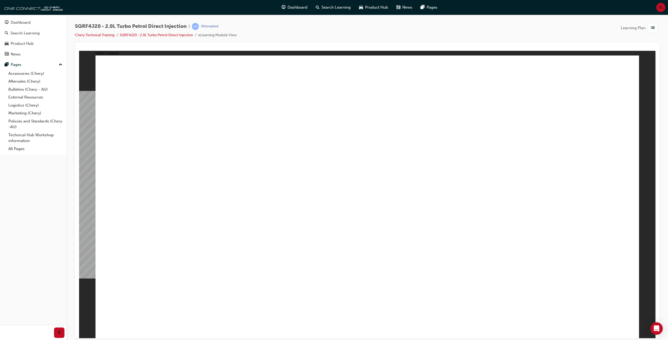
drag, startPoint x: 511, startPoint y: 229, endPoint x: 514, endPoint y: 229, distance: 3.1
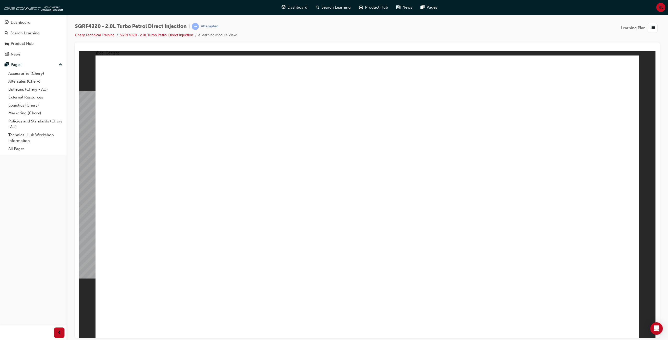
drag, startPoint x: 216, startPoint y: 162, endPoint x: 229, endPoint y: 173, distance: 16.6
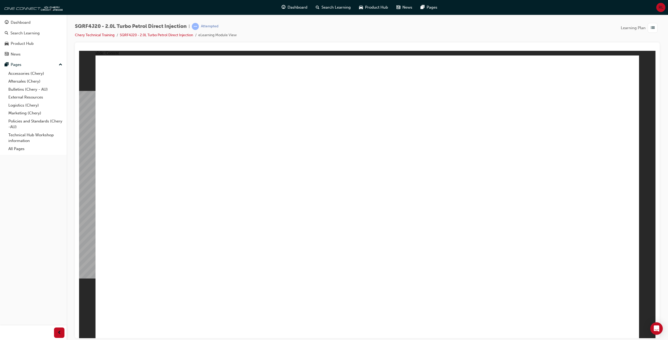
drag, startPoint x: 400, startPoint y: 209, endPoint x: 455, endPoint y: 212, distance: 55.9
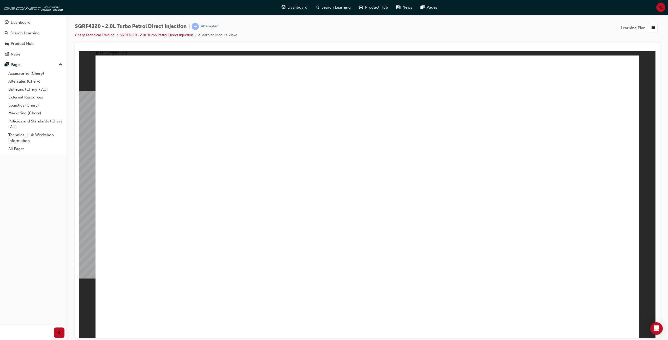
radio input "true"
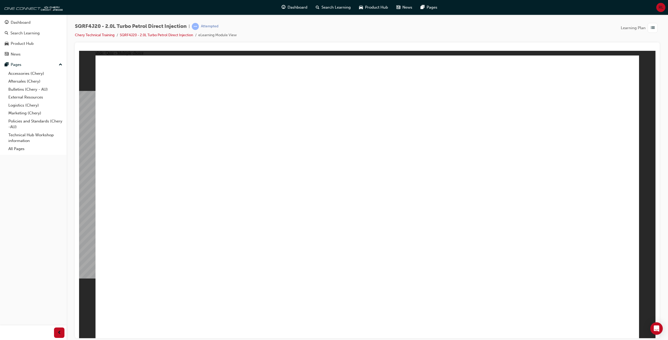
radio input "true"
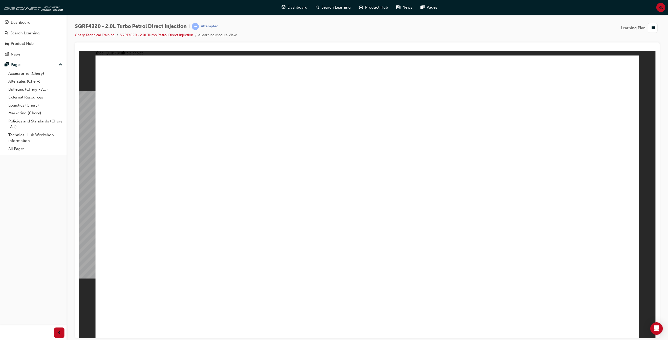
radio input "true"
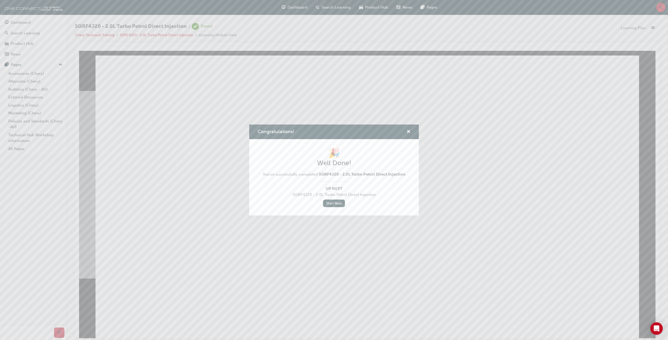
click at [411, 131] on div "Congratulations!" at bounding box center [334, 132] width 170 height 15
drag, startPoint x: 412, startPoint y: 128, endPoint x: 404, endPoint y: 131, distance: 8.1
click at [411, 128] on div "Congratulations!" at bounding box center [334, 132] width 170 height 15
click at [404, 131] on div "Congratulations!" at bounding box center [406, 132] width 8 height 7
click at [414, 131] on div "Congratulations!" at bounding box center [334, 132] width 170 height 15
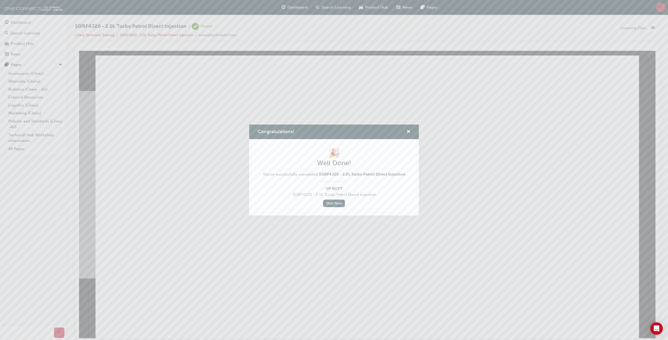
click at [413, 131] on div "Congratulations!" at bounding box center [334, 132] width 170 height 15
click at [411, 132] on div "Congratulations!" at bounding box center [334, 132] width 170 height 15
click at [409, 132] on span "cross-icon" at bounding box center [408, 132] width 4 height 5
